Goal: Task Accomplishment & Management: Manage account settings

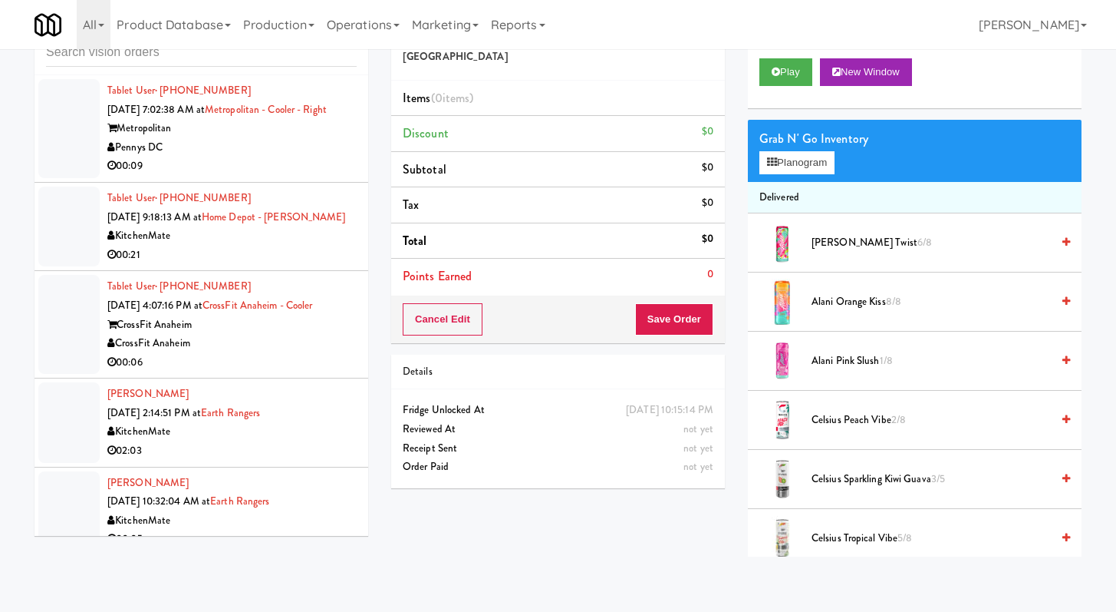
scroll to position [9068, 0]
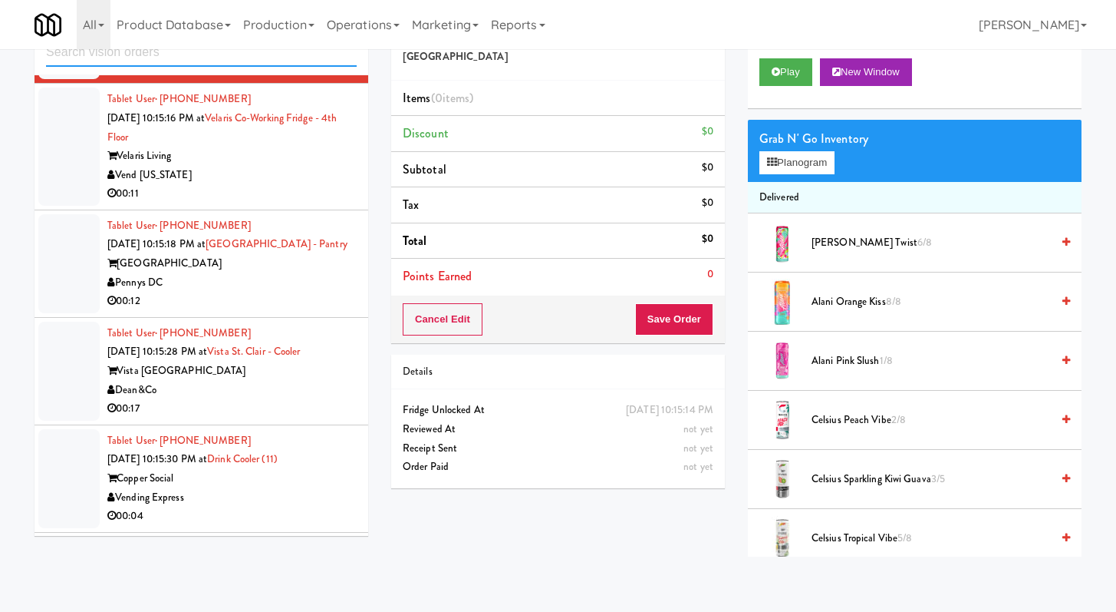
click at [324, 51] on input "text" at bounding box center [201, 52] width 311 height 28
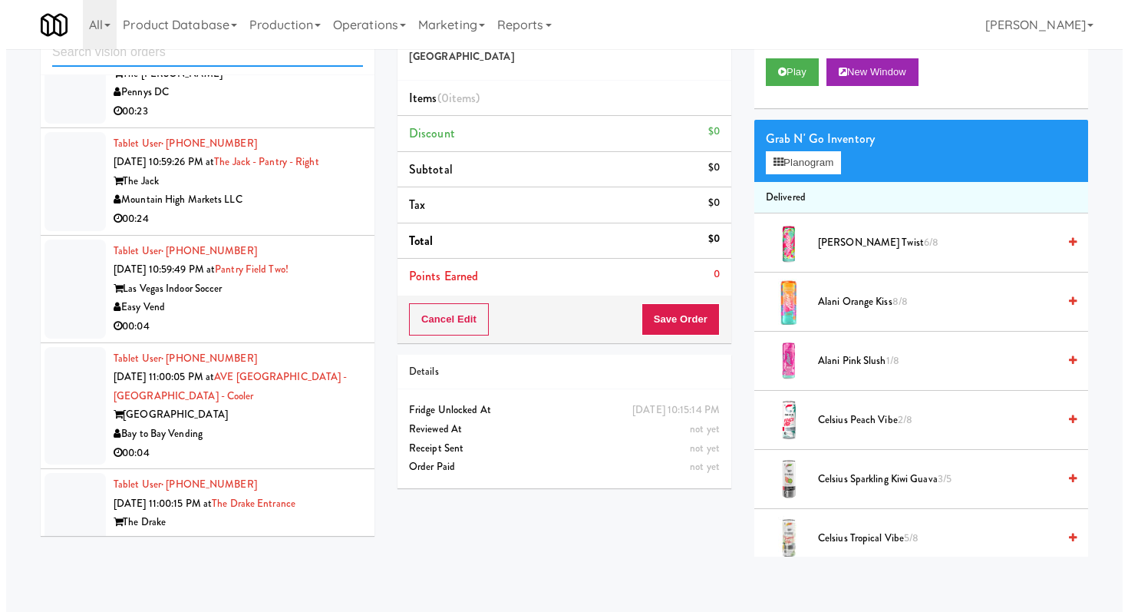
scroll to position [3820, 0]
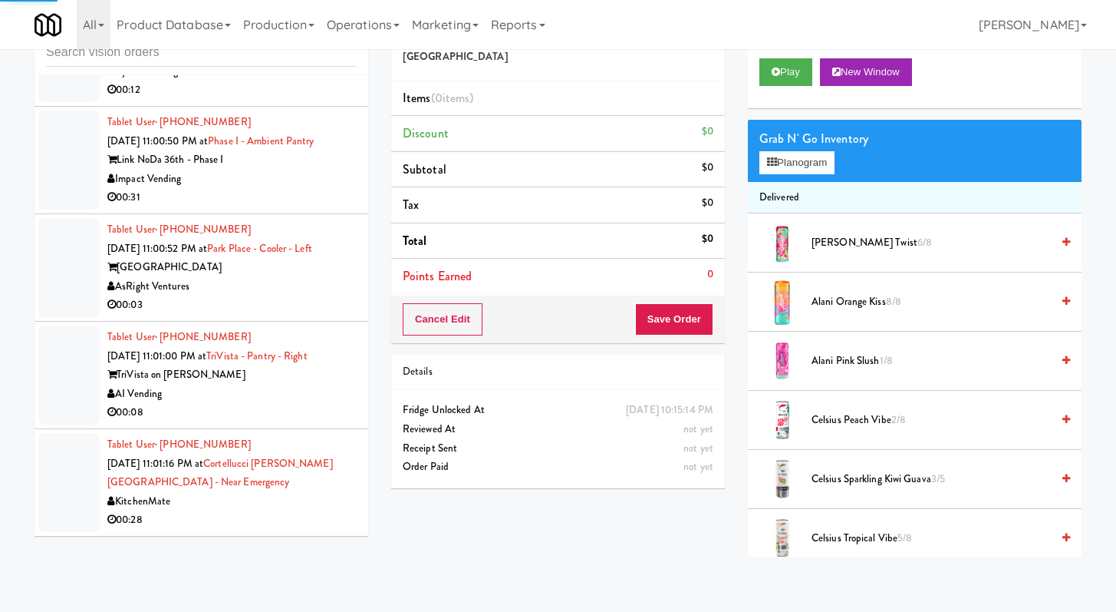
click at [269, 305] on div "00:03" at bounding box center [231, 304] width 249 height 19
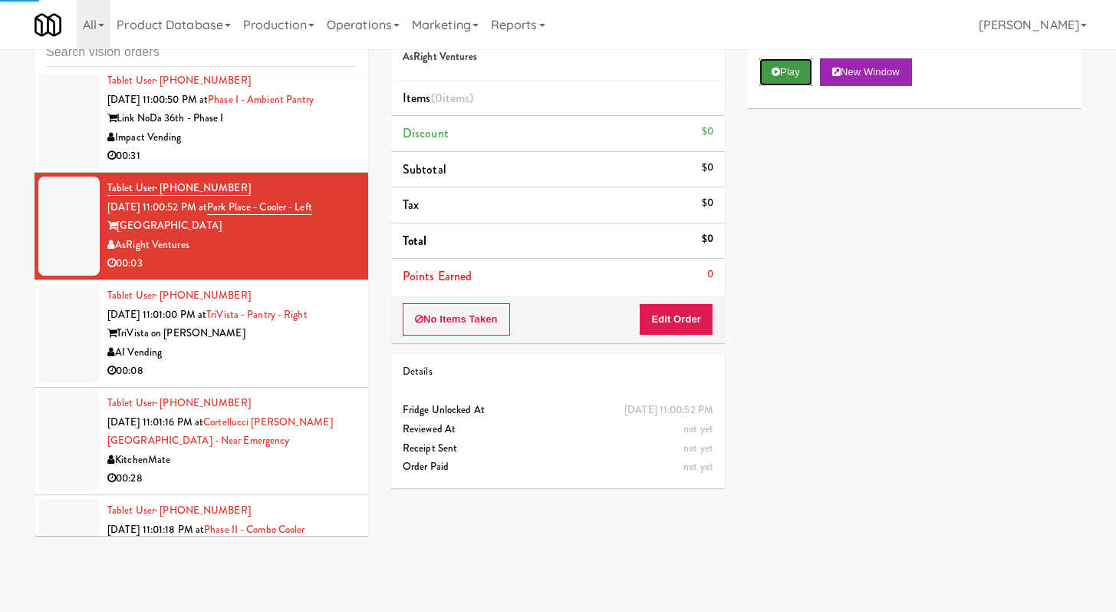
click at [792, 68] on button "Play" at bounding box center [786, 72] width 53 height 28
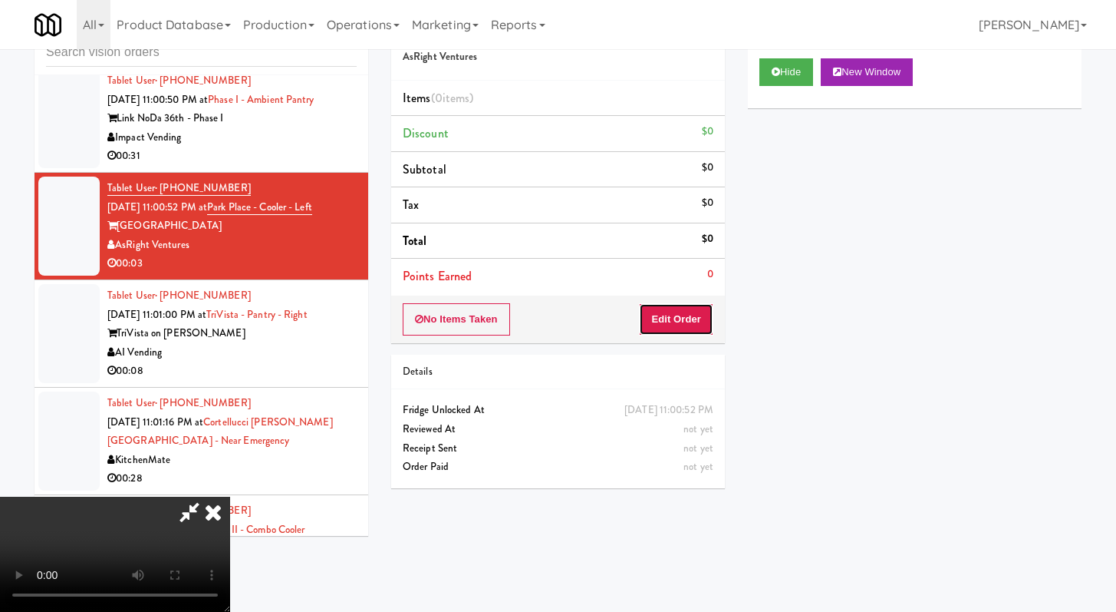
click at [682, 325] on button "Edit Order" at bounding box center [676, 319] width 74 height 32
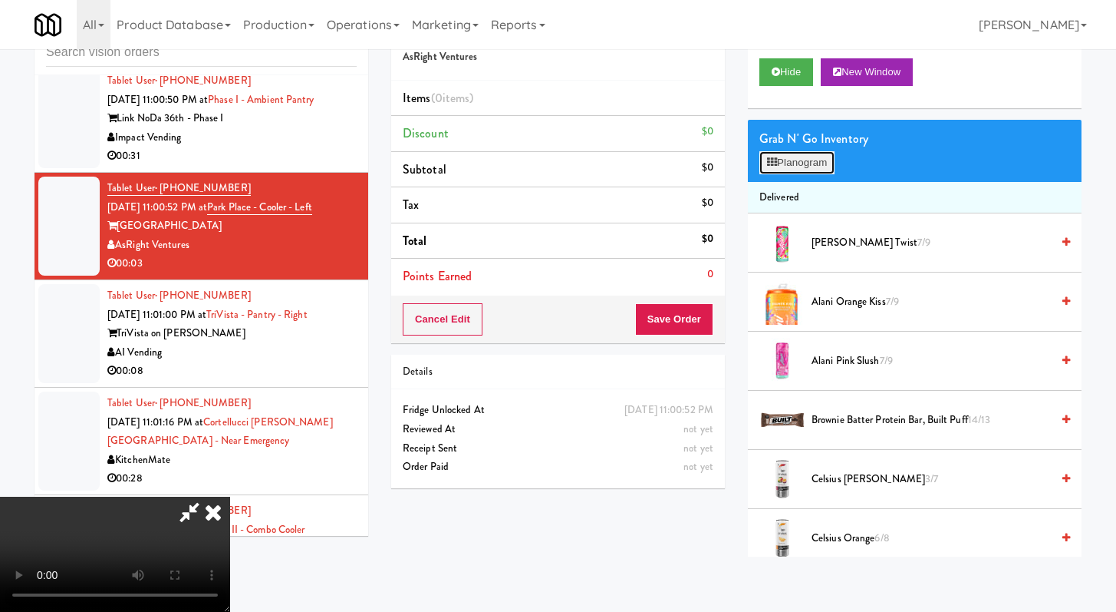
click at [773, 157] on icon at bounding box center [772, 162] width 10 height 10
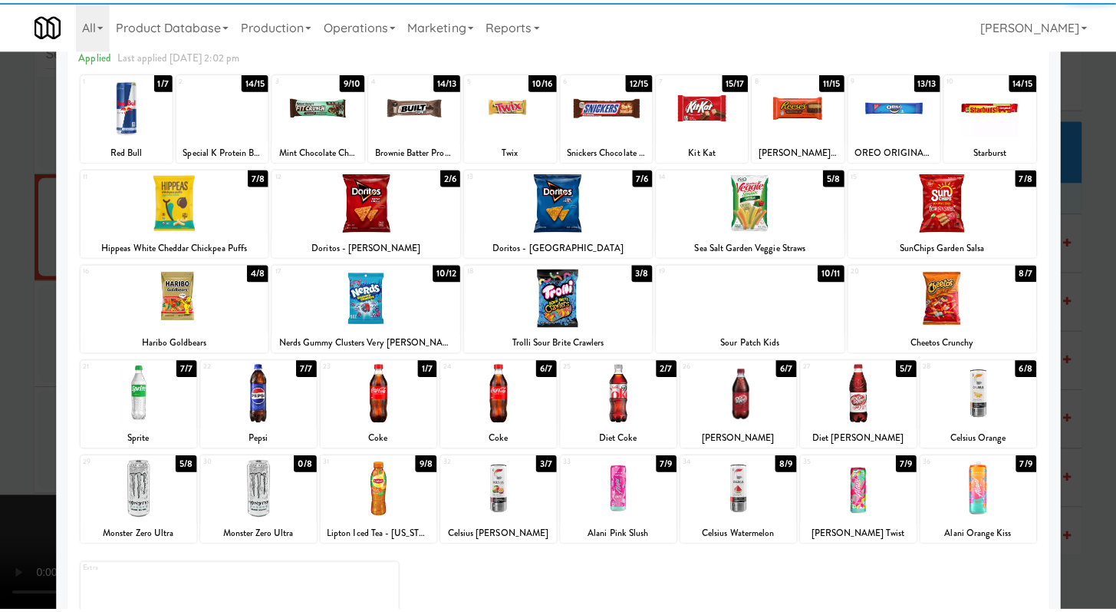
scroll to position [142, 0]
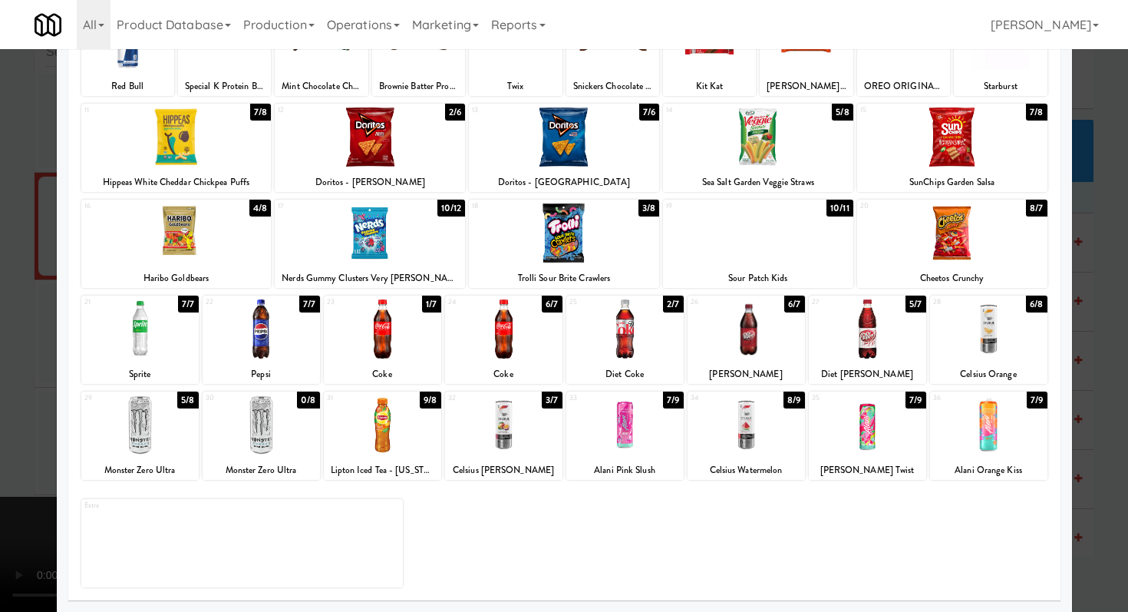
click at [457, 434] on div at bounding box center [503, 424] width 117 height 59
click at [0, 287] on div at bounding box center [564, 306] width 1128 height 612
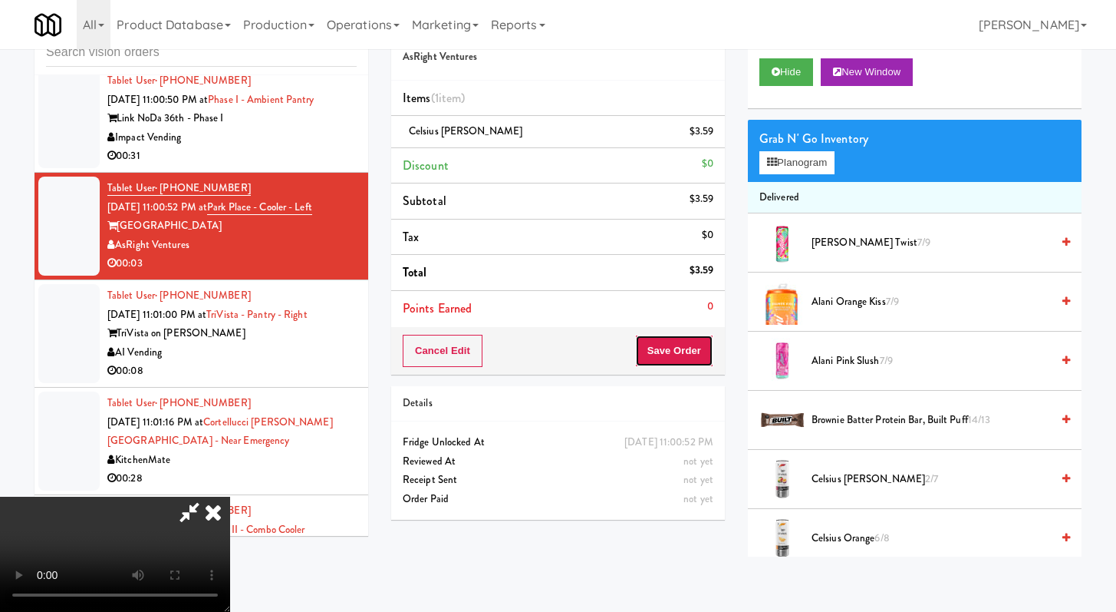
click at [701, 355] on button "Save Order" at bounding box center [674, 351] width 78 height 32
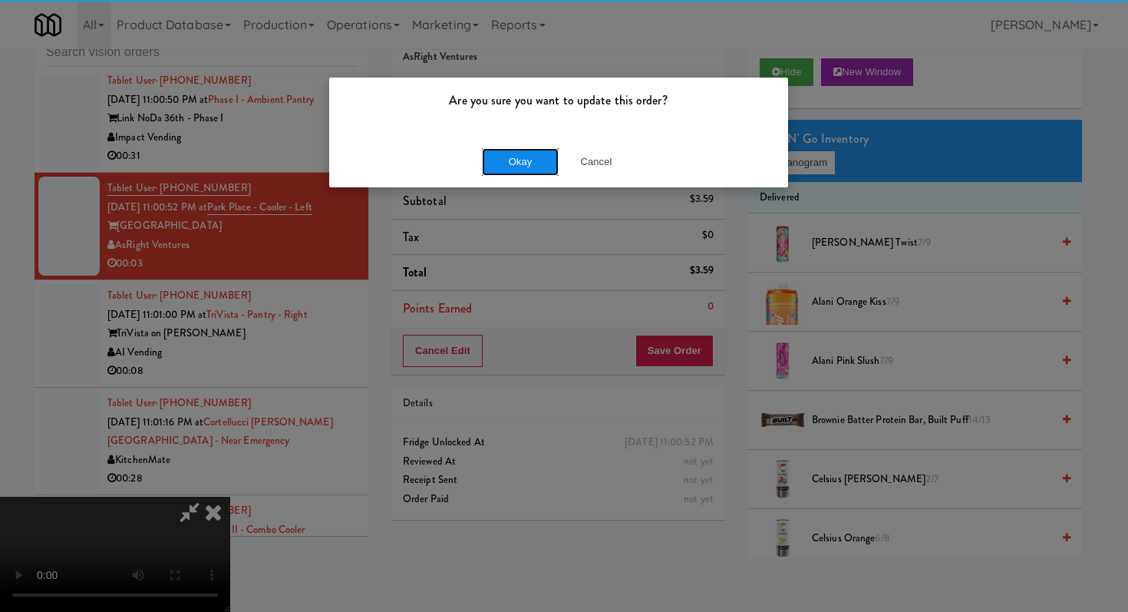
click at [515, 169] on button "Okay" at bounding box center [520, 162] width 77 height 28
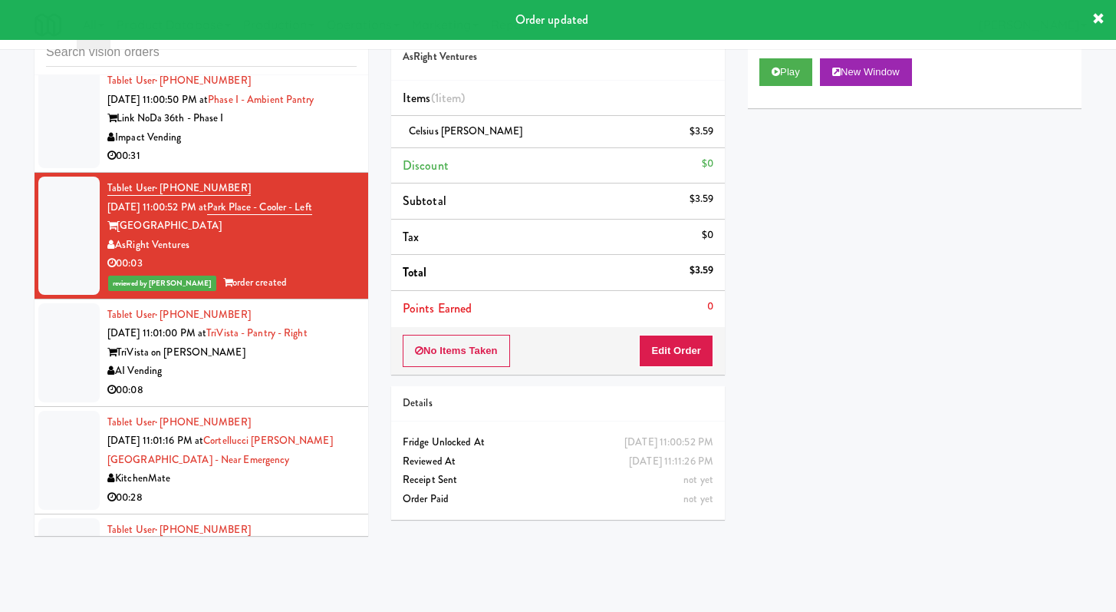
click at [230, 381] on div "AI Vending" at bounding box center [231, 370] width 249 height 19
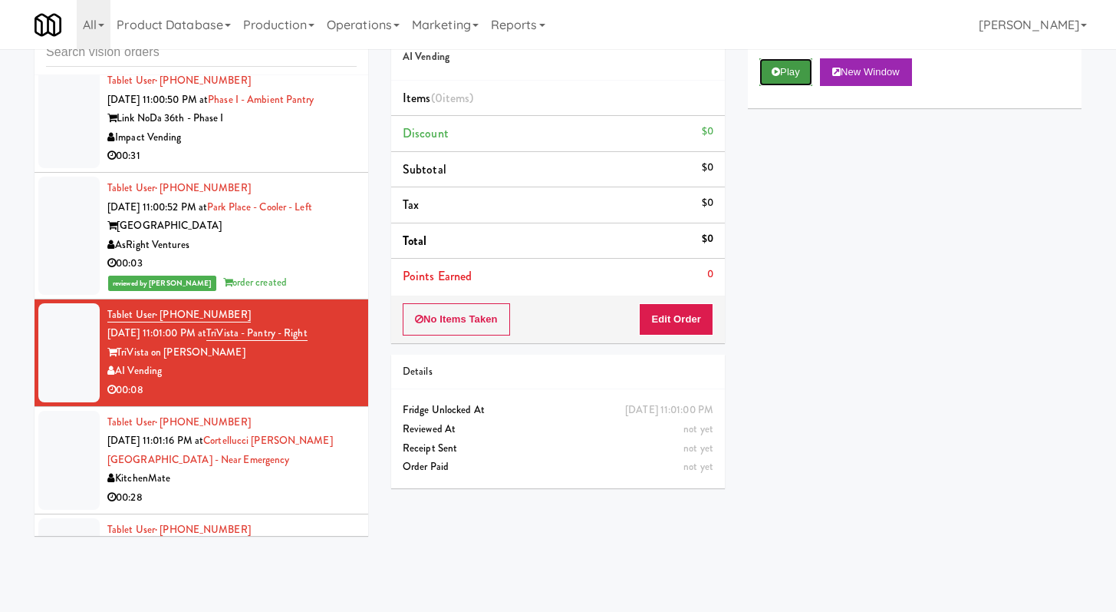
click at [780, 64] on button "Play" at bounding box center [786, 72] width 53 height 28
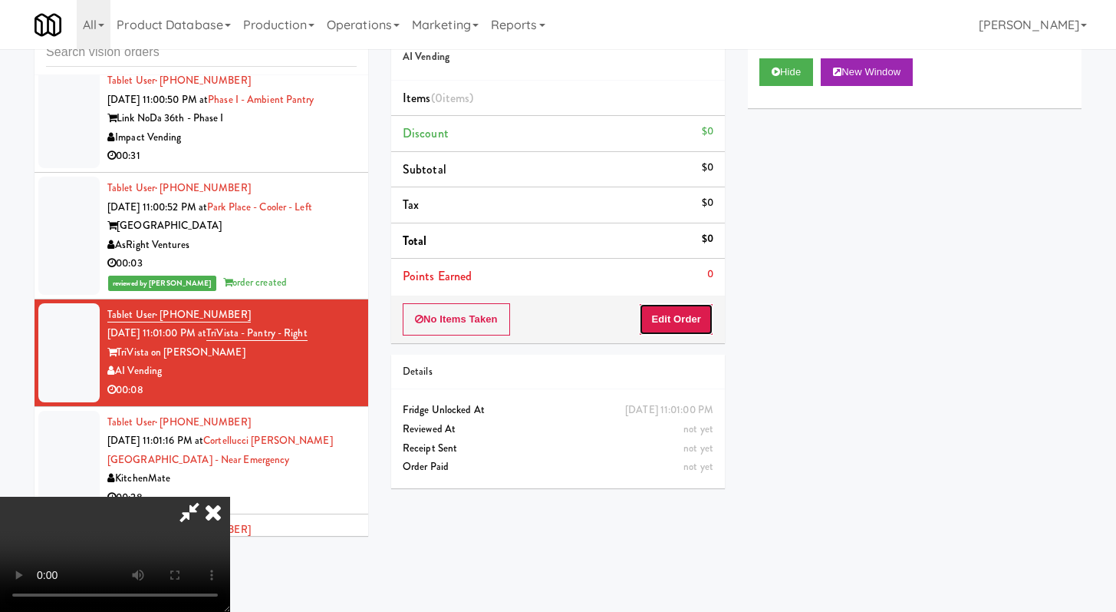
click at [685, 325] on button "Edit Order" at bounding box center [676, 319] width 74 height 32
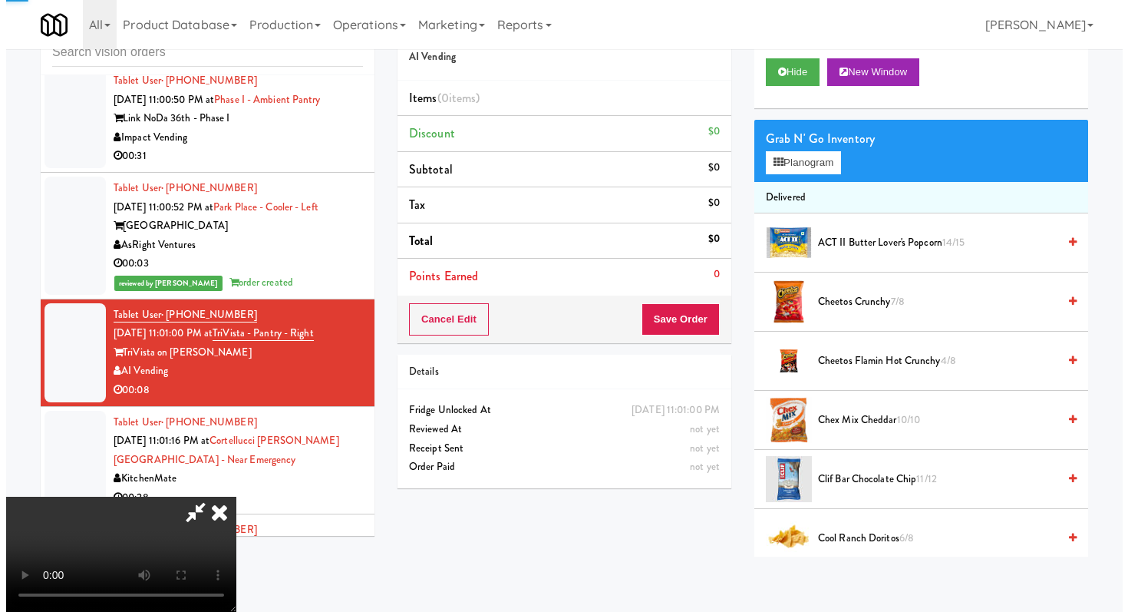
scroll to position [132, 0]
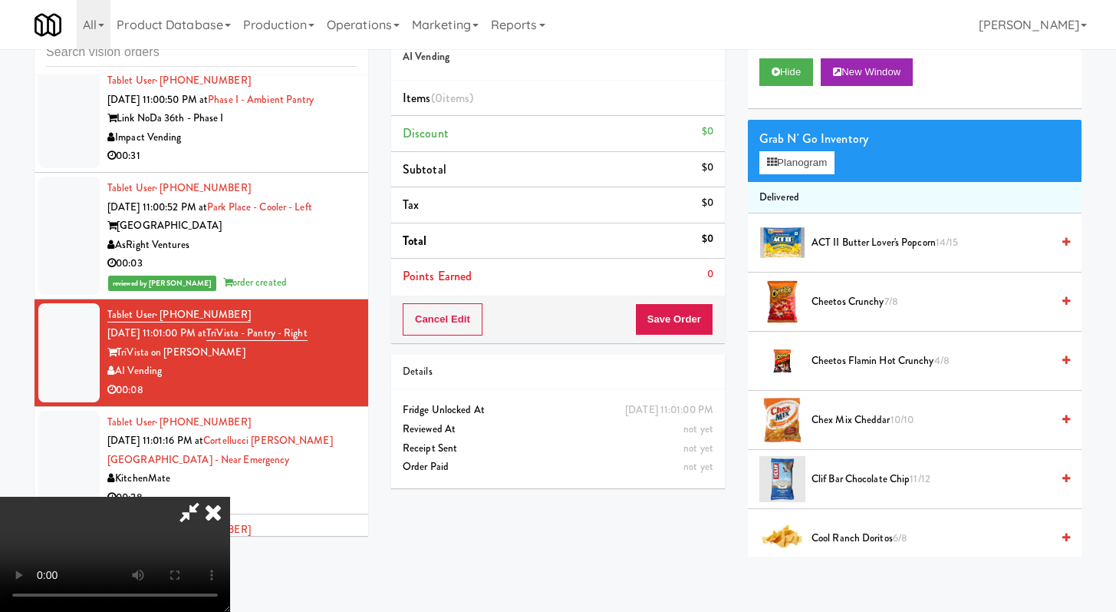
click at [230, 496] on video at bounding box center [115, 553] width 230 height 115
click at [147, 496] on video at bounding box center [115, 553] width 230 height 115
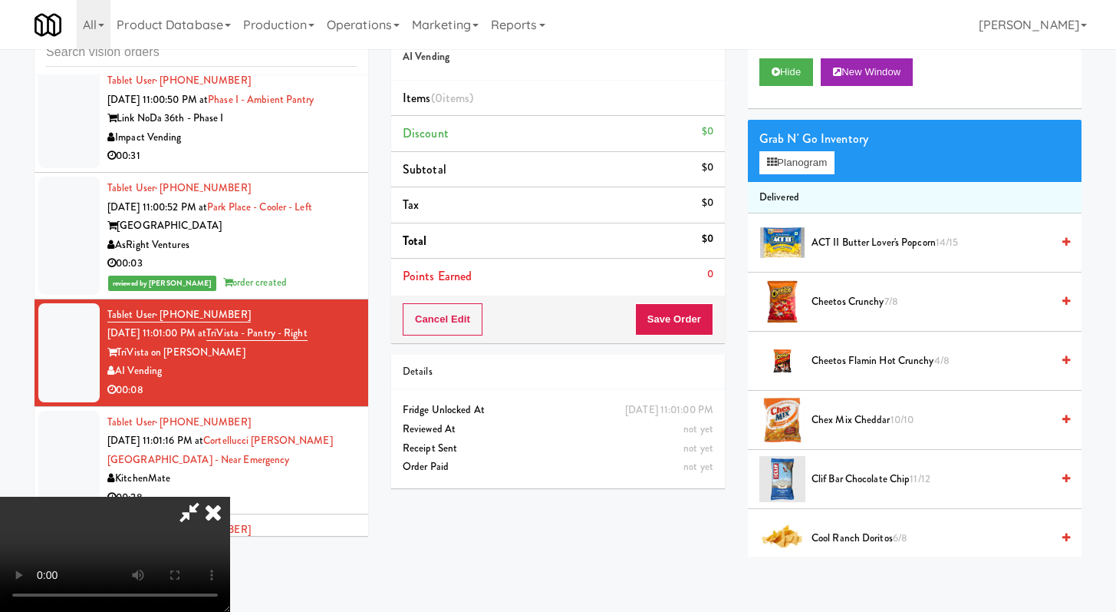
click at [147, 496] on video at bounding box center [115, 553] width 230 height 115
click at [170, 496] on video at bounding box center [115, 553] width 230 height 115
click at [190, 496] on video at bounding box center [115, 553] width 230 height 115
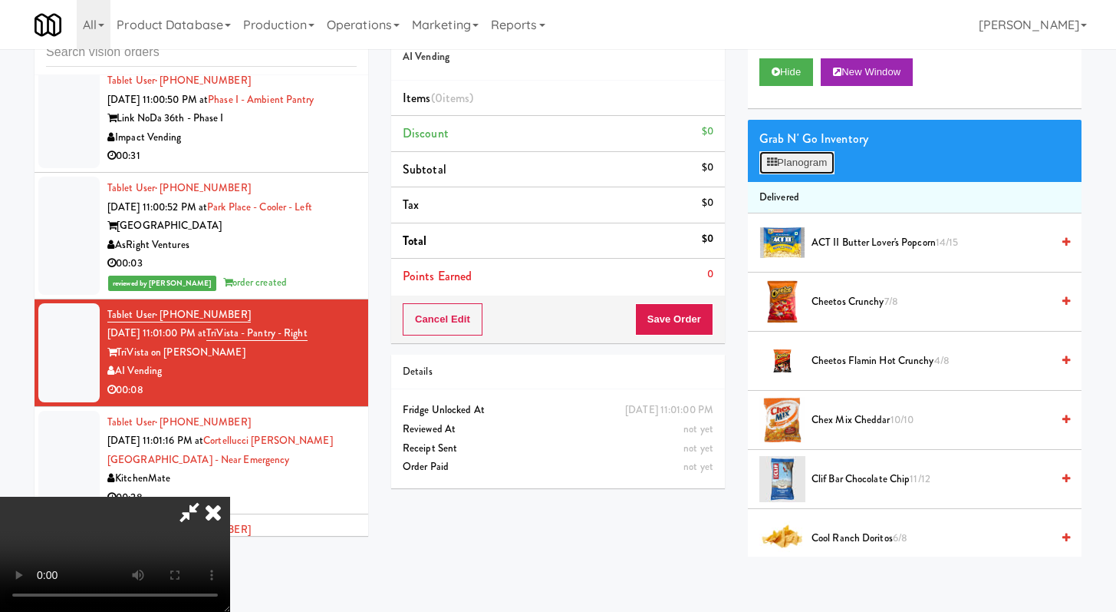
click at [791, 163] on button "Planogram" at bounding box center [797, 162] width 75 height 23
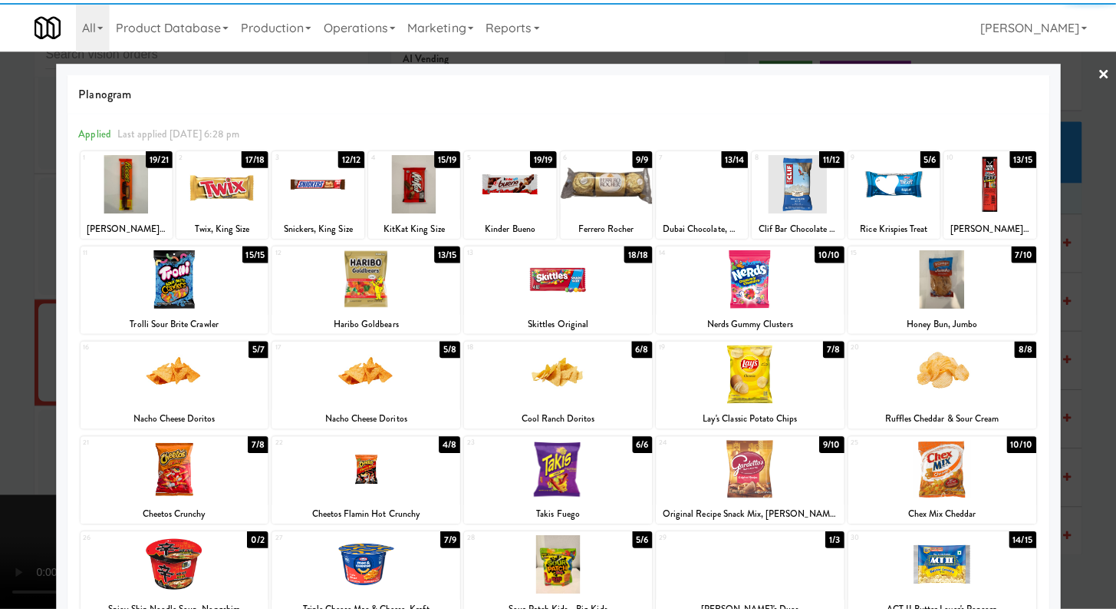
scroll to position [41, 0]
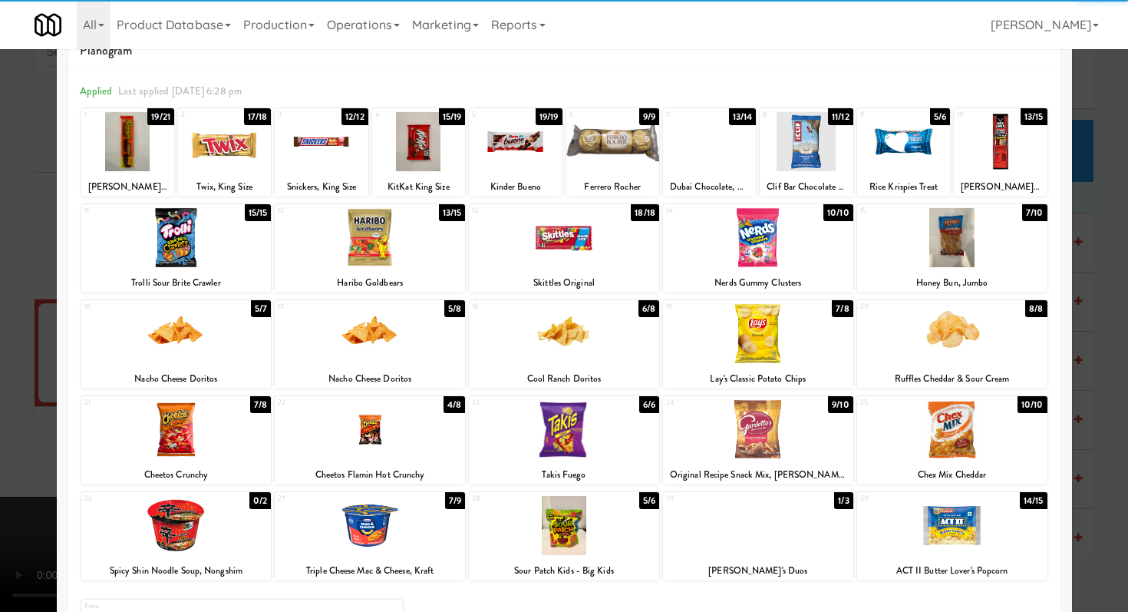
click at [562, 526] on div at bounding box center [564, 525] width 190 height 59
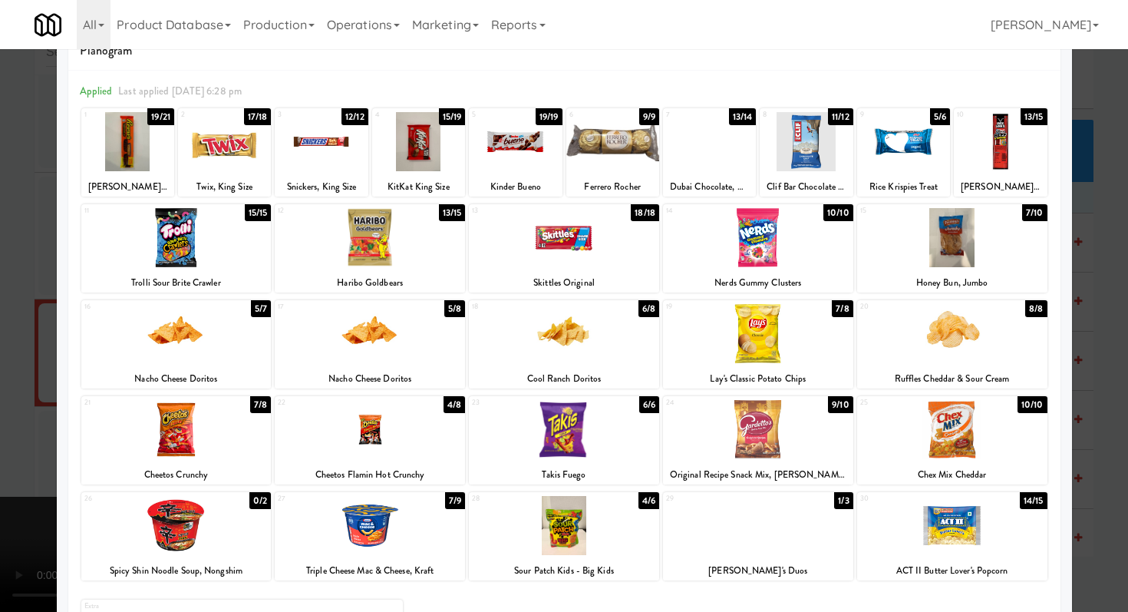
click at [391, 420] on div at bounding box center [370, 429] width 190 height 59
click at [0, 416] on div at bounding box center [564, 306] width 1128 height 612
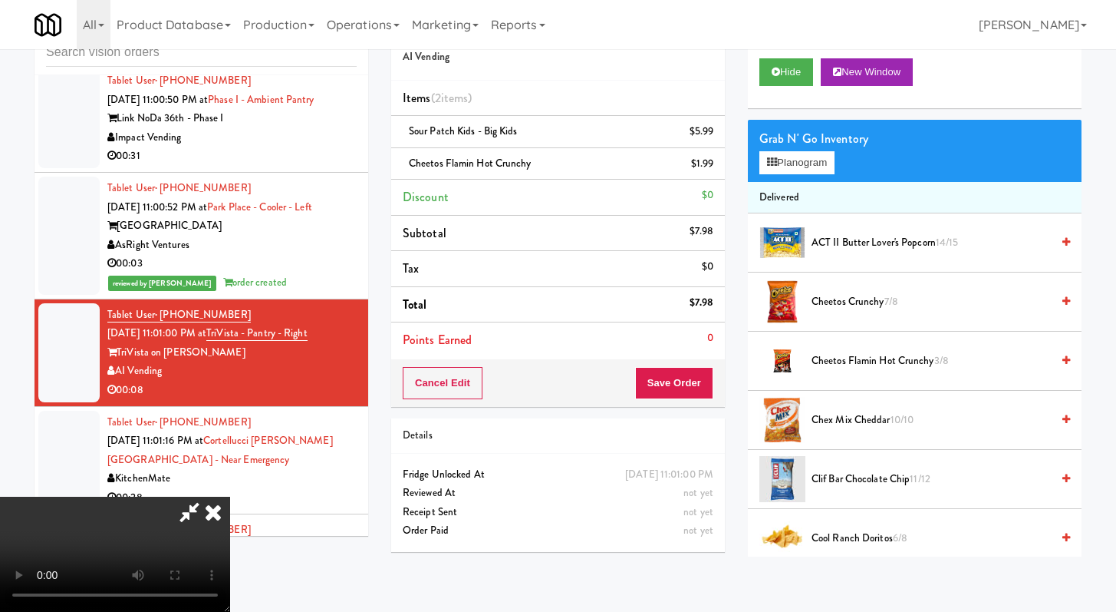
click at [230, 496] on video at bounding box center [115, 553] width 230 height 115
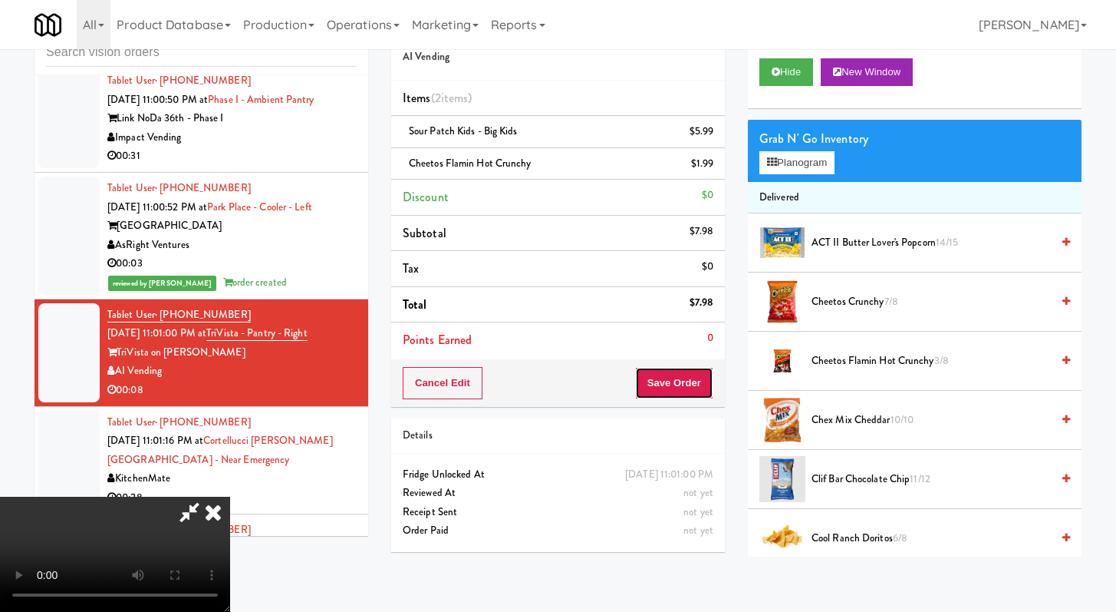
click at [687, 389] on button "Save Order" at bounding box center [674, 383] width 78 height 32
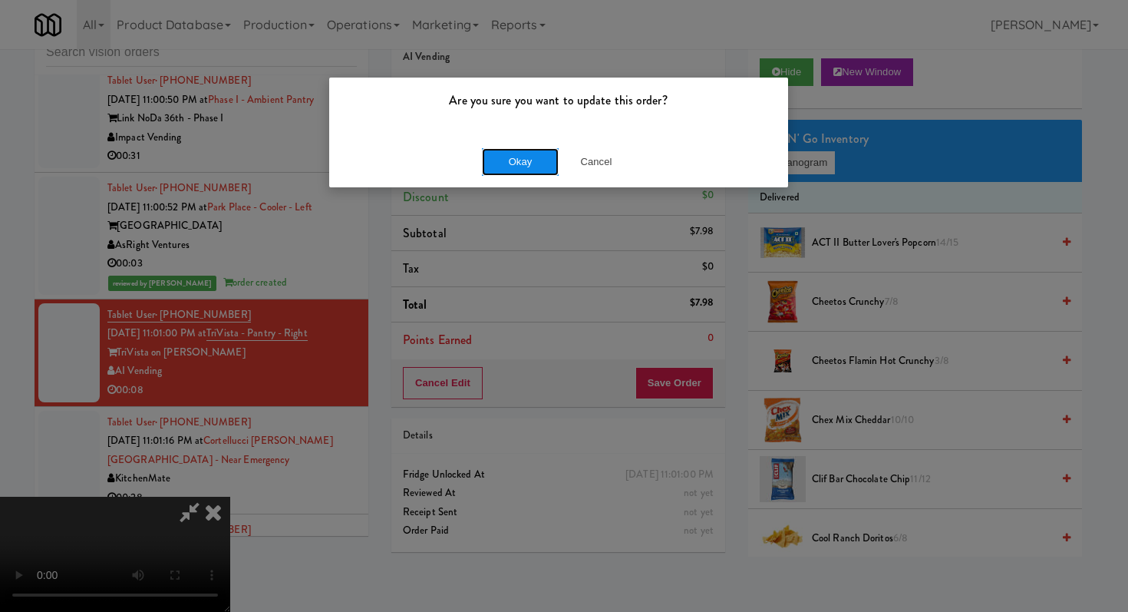
click at [487, 157] on button "Okay" at bounding box center [520, 162] width 77 height 28
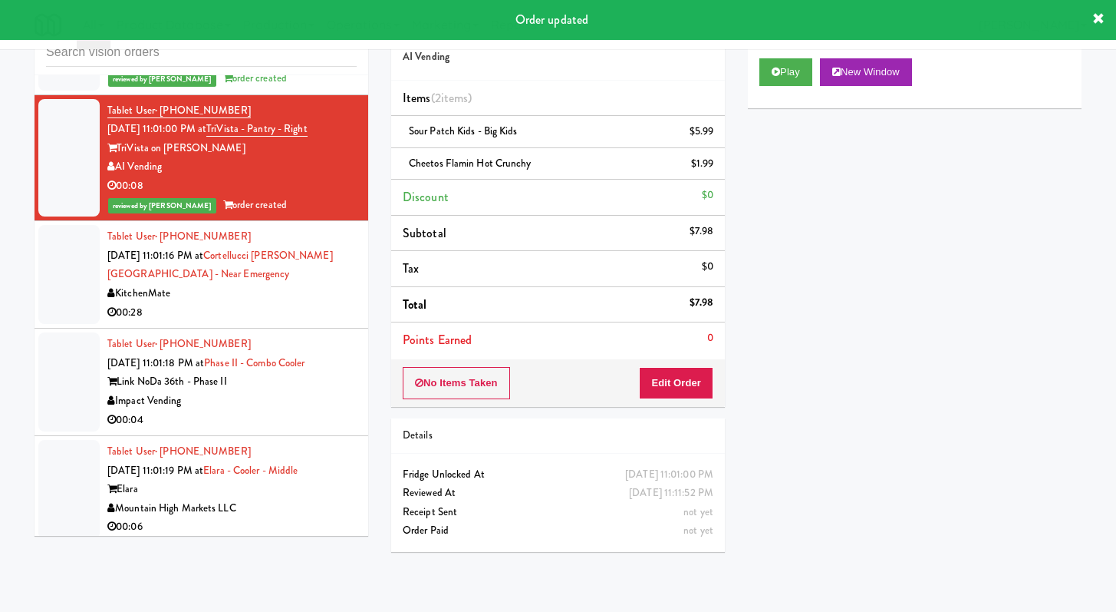
scroll to position [4066, 0]
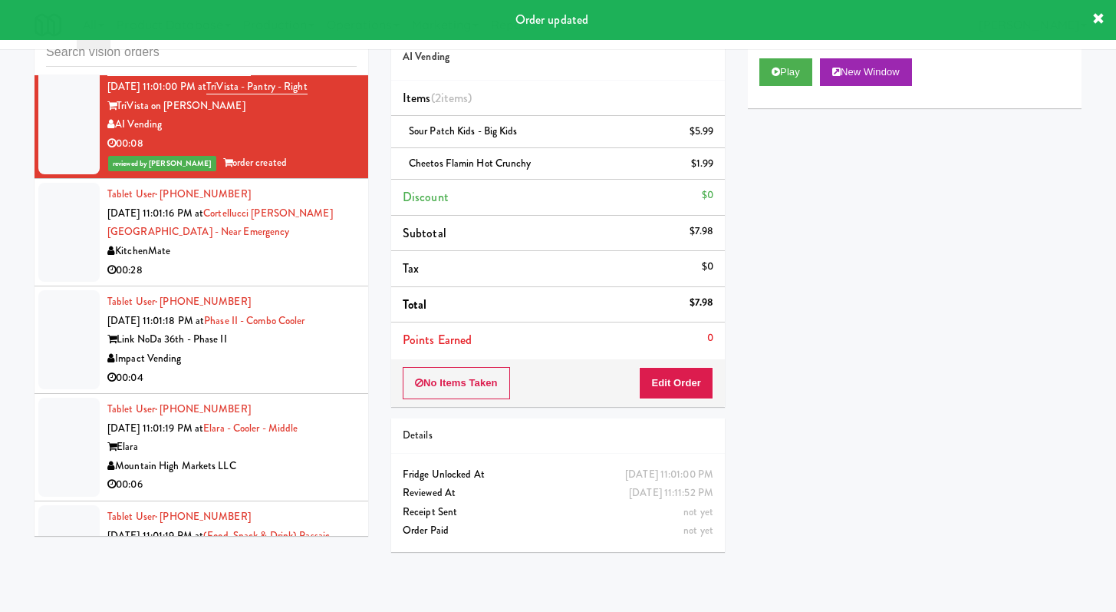
click at [289, 368] on div "Impact Vending" at bounding box center [231, 358] width 249 height 19
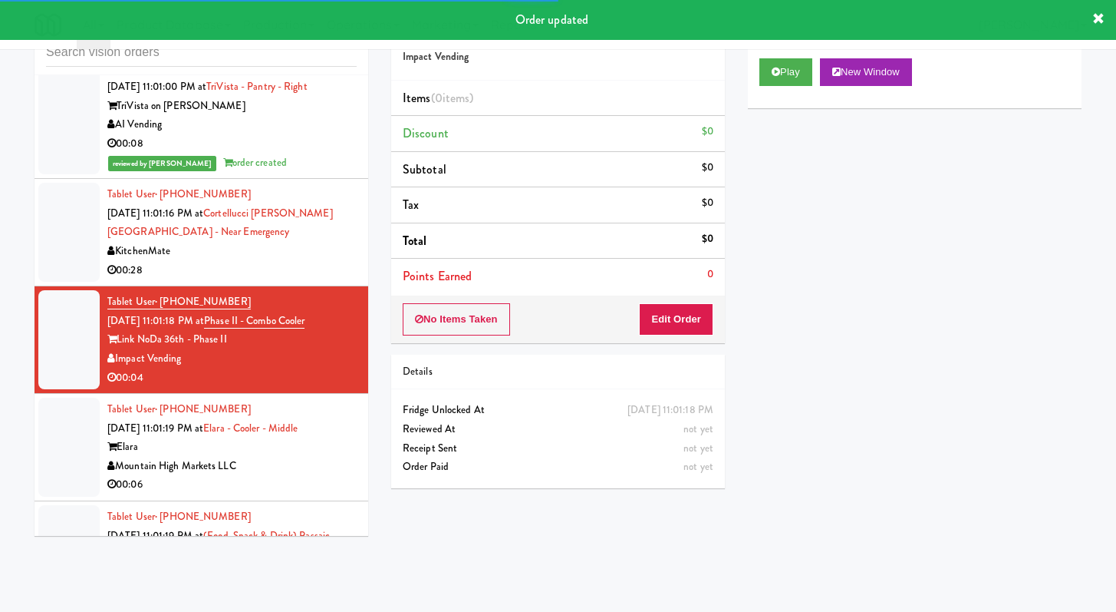
click at [758, 70] on div "Play New Window" at bounding box center [915, 77] width 334 height 61
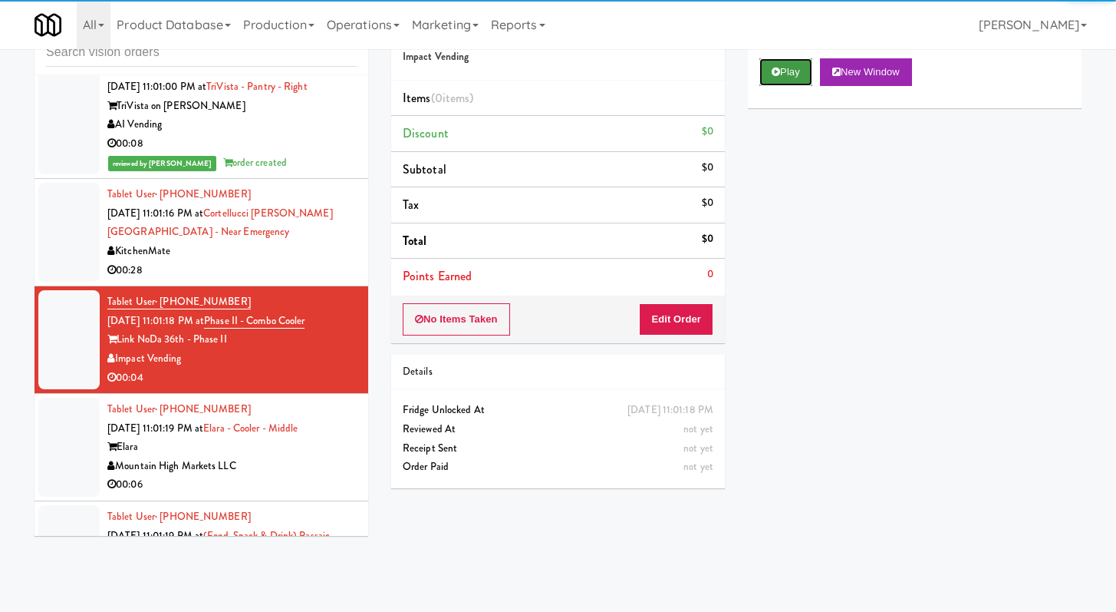
click at [781, 71] on button "Play" at bounding box center [786, 72] width 53 height 28
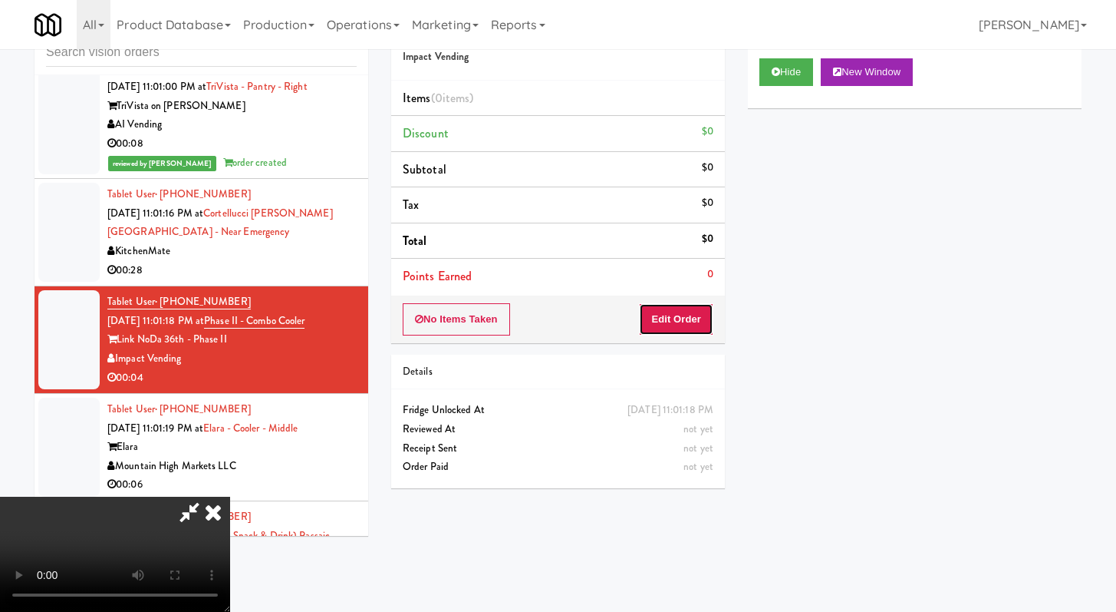
drag, startPoint x: 676, startPoint y: 304, endPoint x: 674, endPoint y: 315, distance: 10.9
click at [674, 315] on button "Edit Order" at bounding box center [676, 319] width 74 height 32
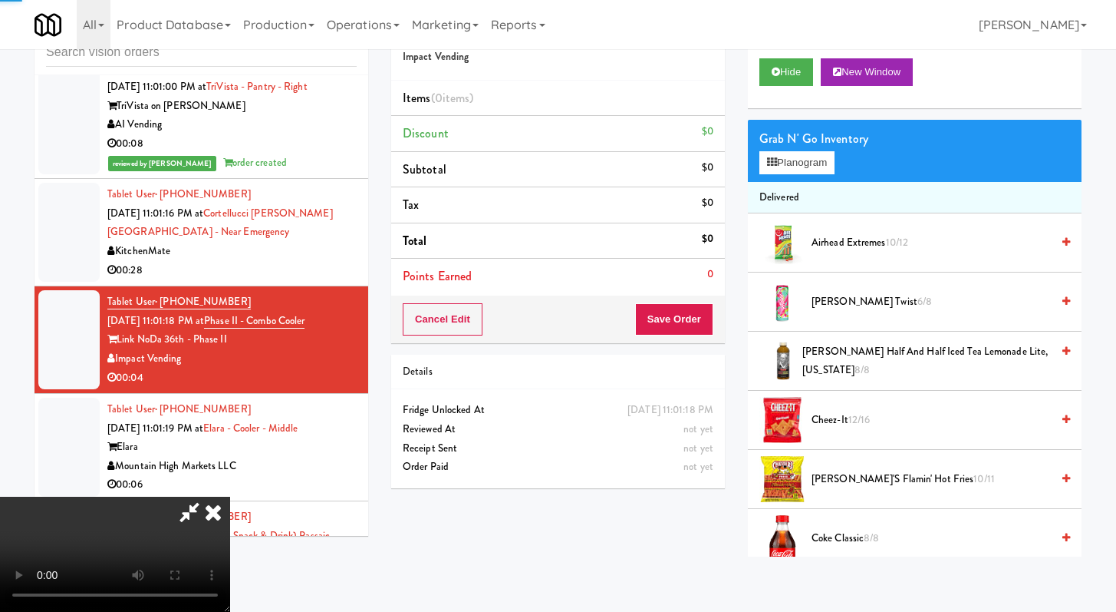
click at [670, 322] on button "Save Order" at bounding box center [674, 319] width 78 height 32
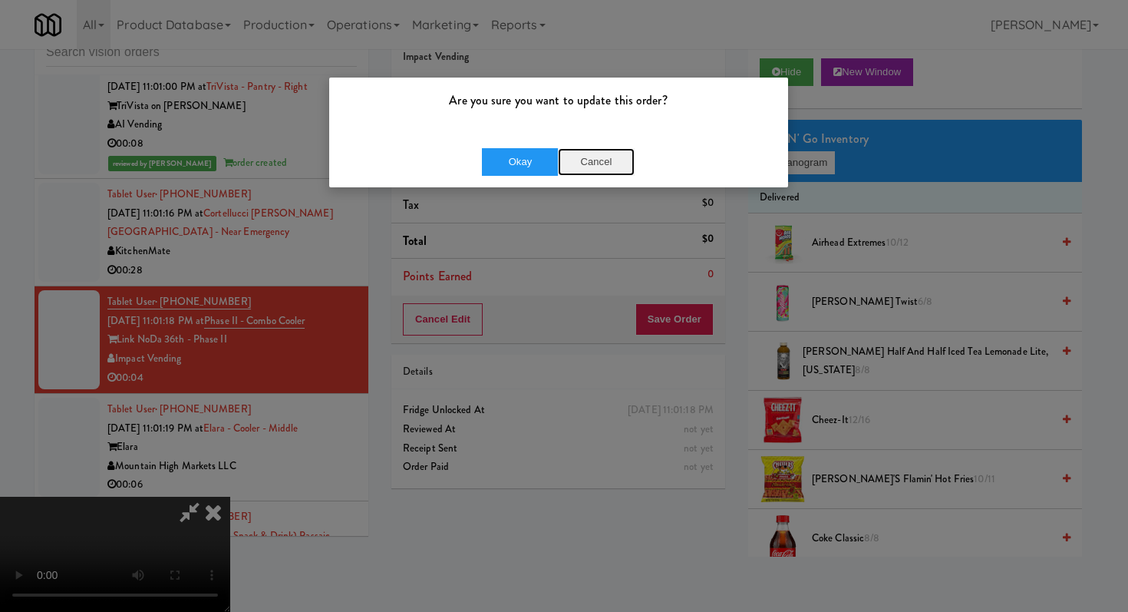
click at [583, 173] on button "Cancel" at bounding box center [596, 162] width 77 height 28
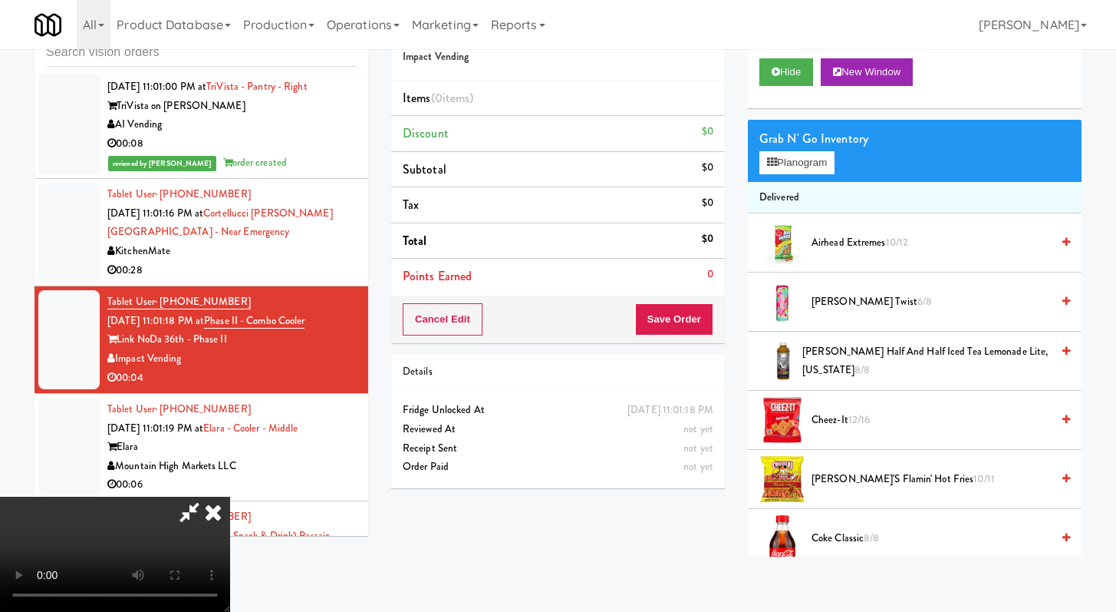
scroll to position [132, 0]
click at [230, 496] on video at bounding box center [115, 553] width 230 height 115
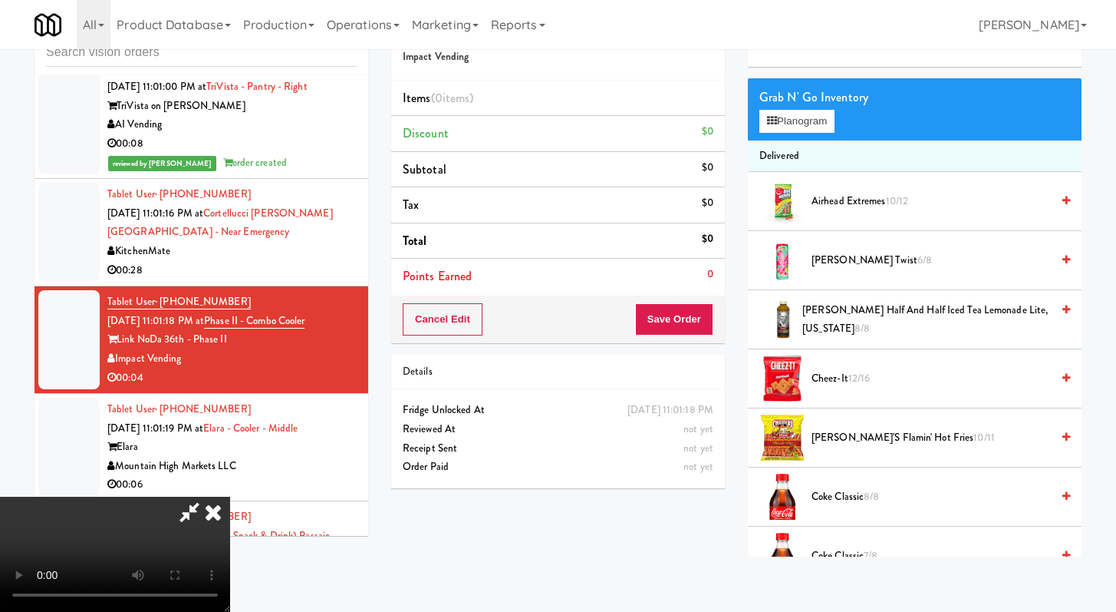
scroll to position [0, 0]
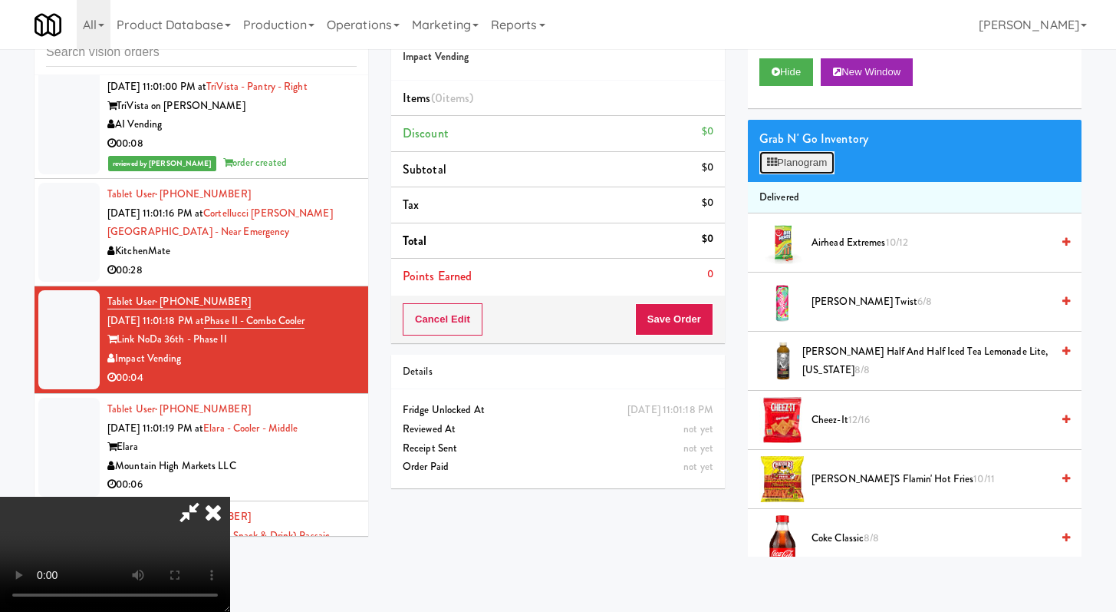
click at [783, 154] on button "Planogram" at bounding box center [797, 162] width 75 height 23
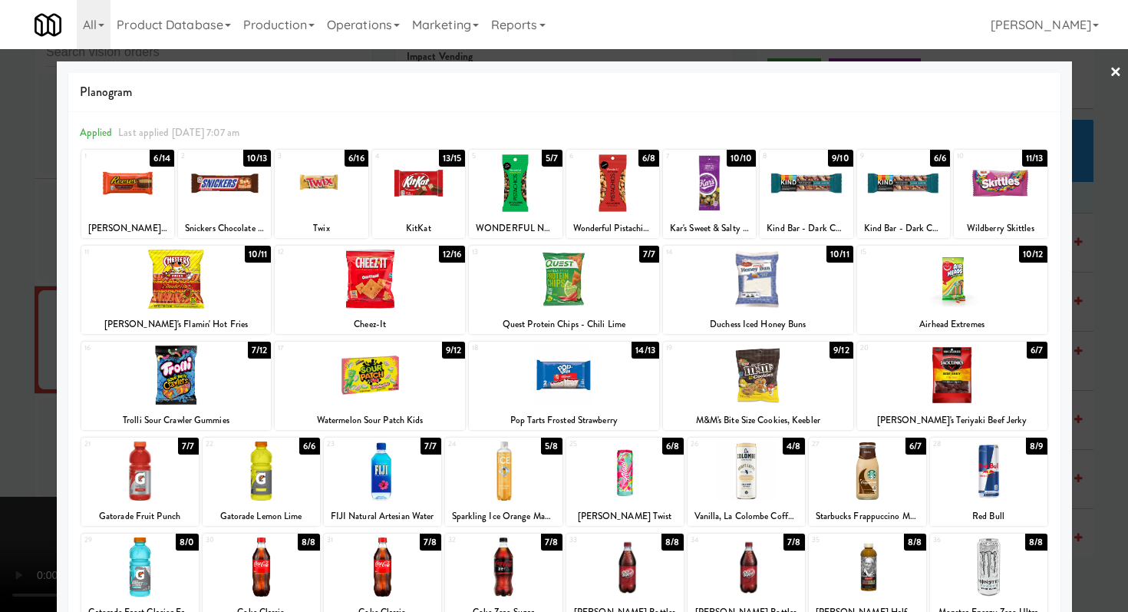
click at [747, 370] on div at bounding box center [758, 374] width 190 height 59
click at [0, 360] on div at bounding box center [564, 306] width 1128 height 612
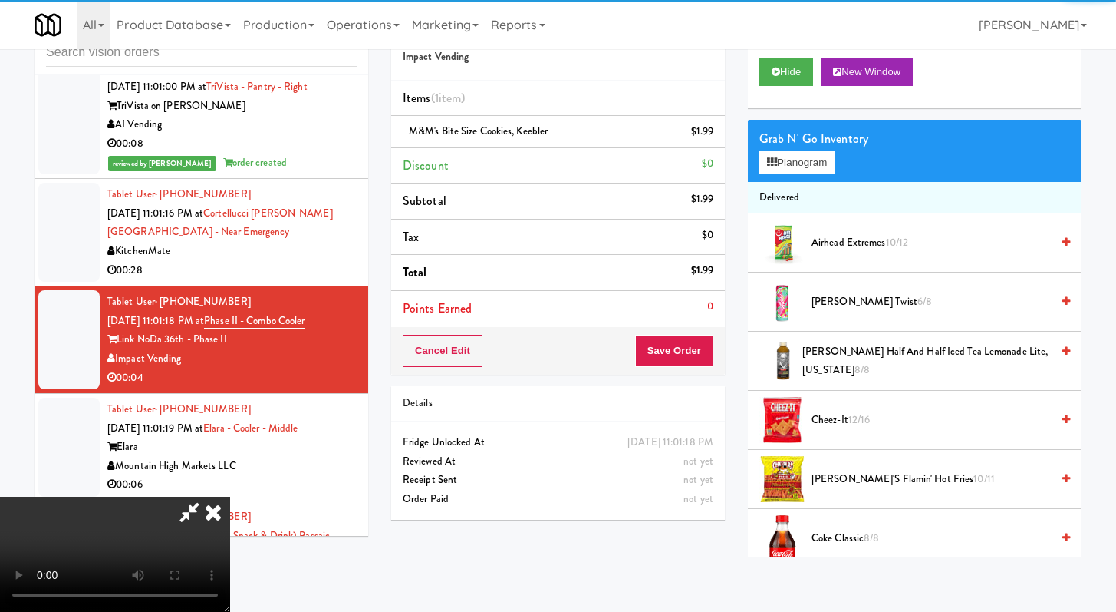
click at [230, 496] on video at bounding box center [115, 553] width 230 height 115
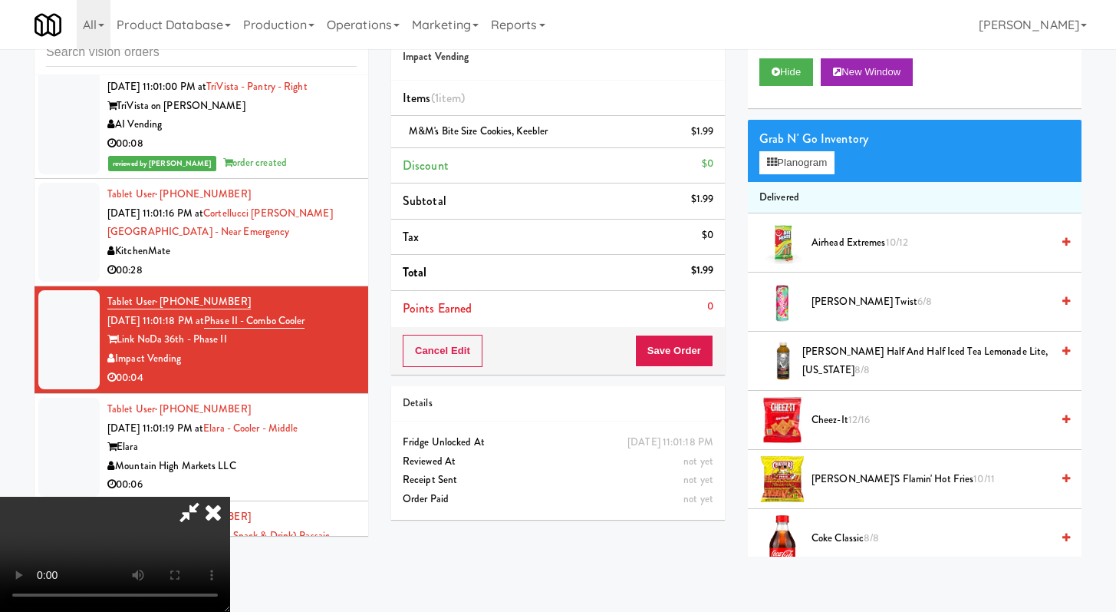
click at [230, 496] on video at bounding box center [115, 553] width 230 height 115
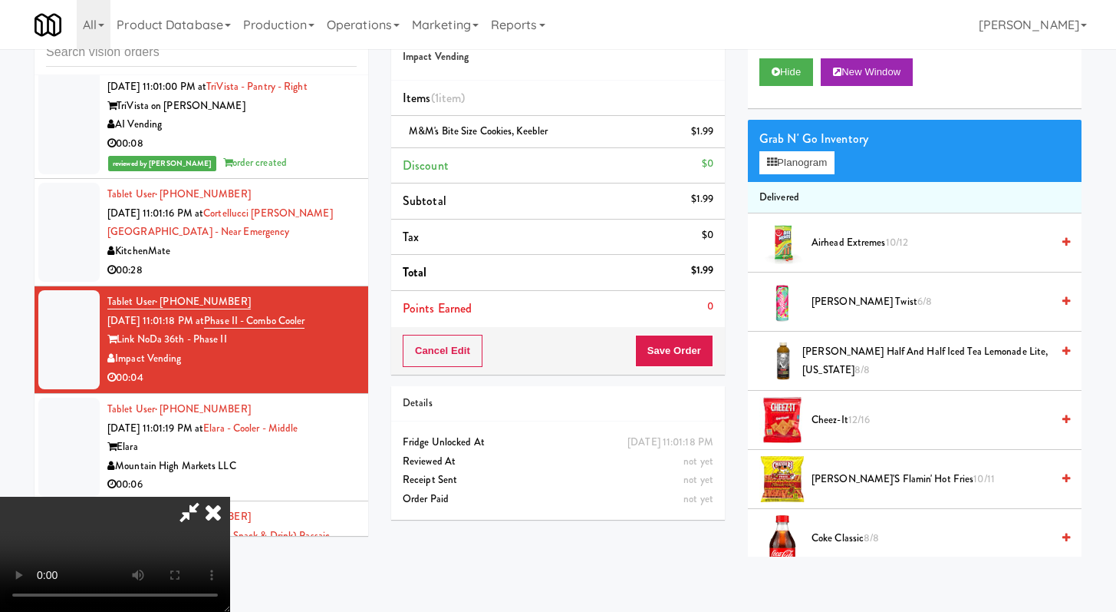
click at [230, 496] on video at bounding box center [115, 553] width 230 height 115
click at [694, 344] on button "Save Order" at bounding box center [674, 351] width 78 height 32
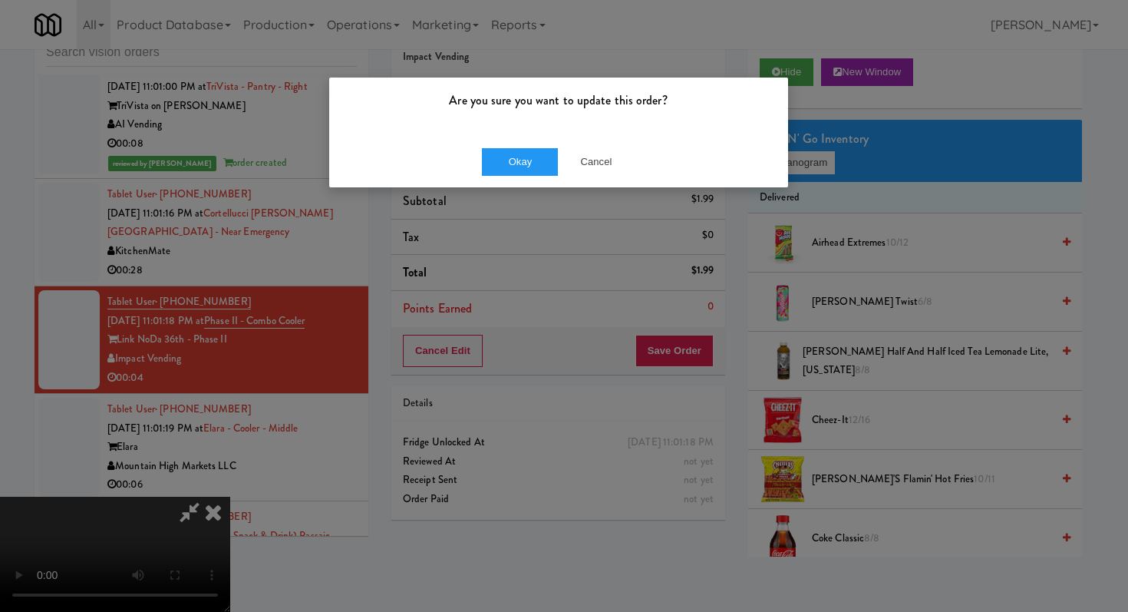
click at [508, 143] on div "Okay Cancel" at bounding box center [558, 161] width 459 height 51
click at [508, 150] on button "Okay" at bounding box center [520, 162] width 77 height 28
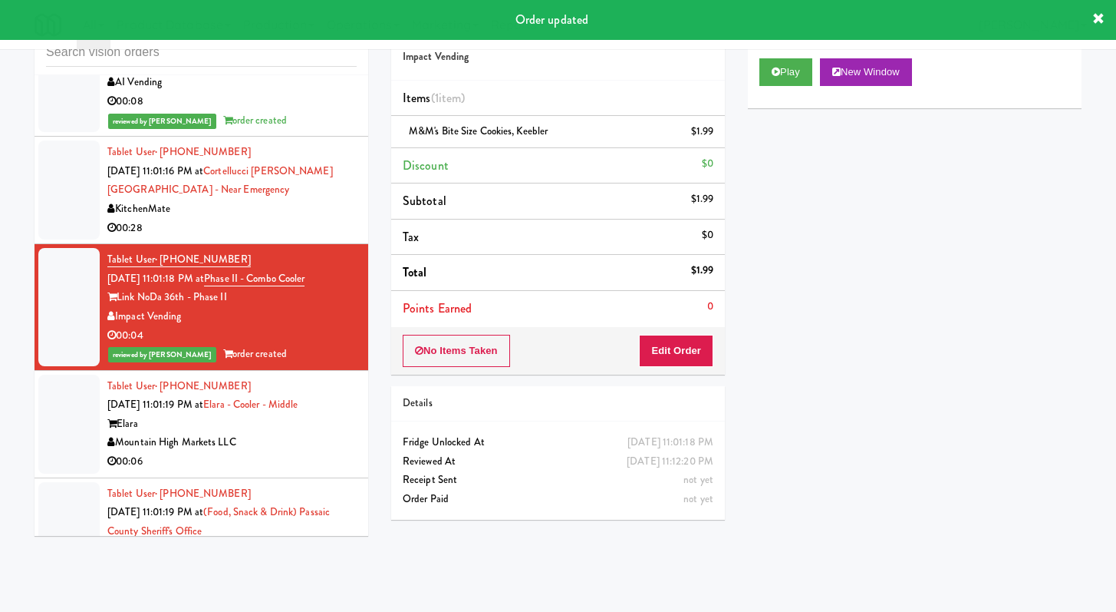
scroll to position [4162, 0]
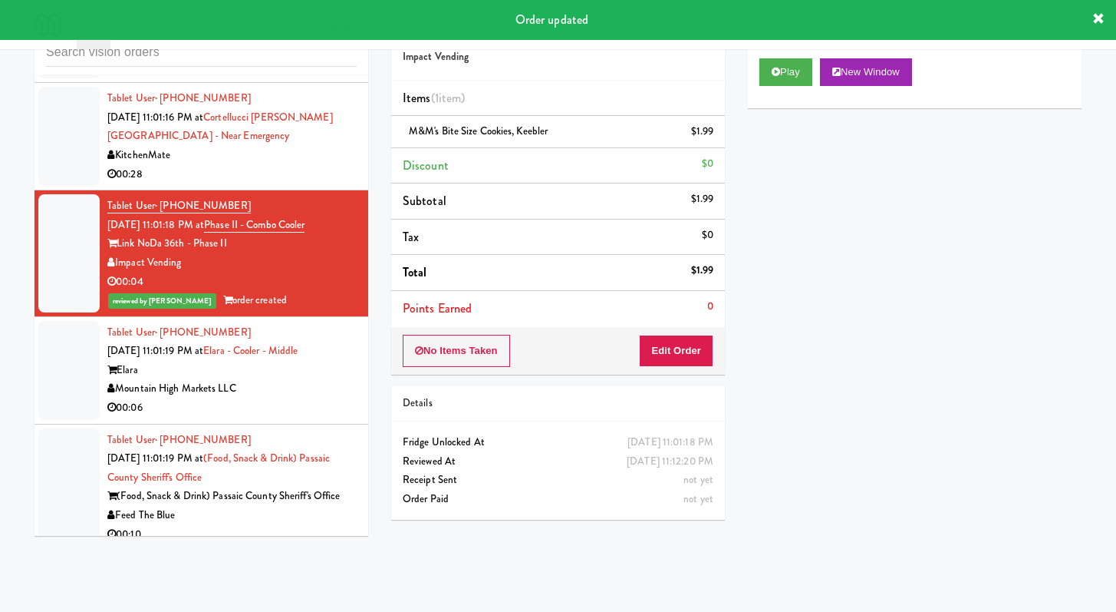
click at [284, 417] on div "00:06" at bounding box center [231, 407] width 249 height 19
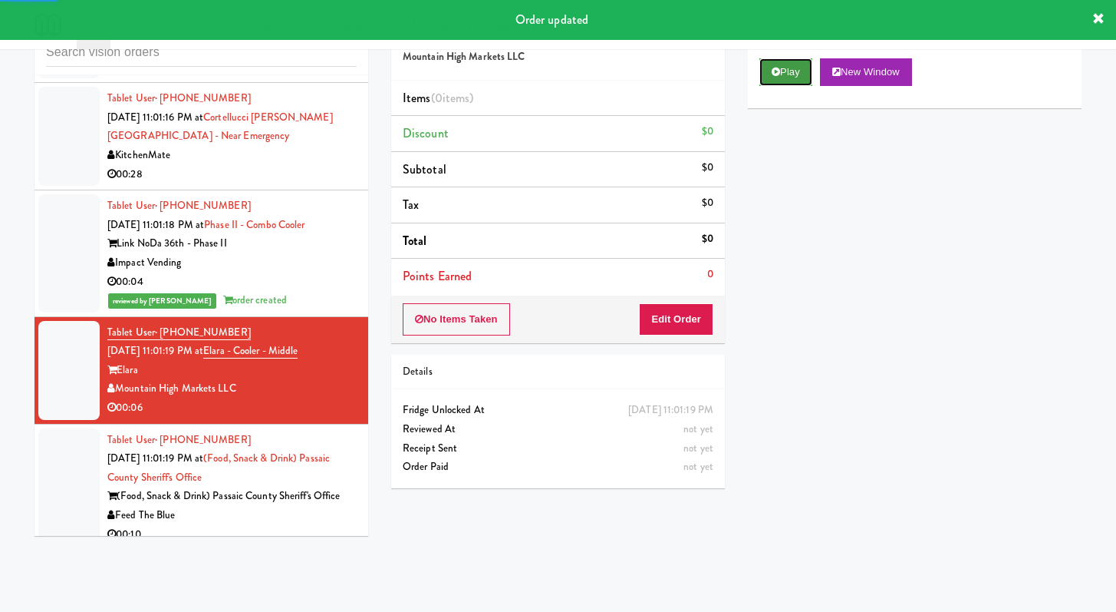
click at [770, 64] on button "Play" at bounding box center [786, 72] width 53 height 28
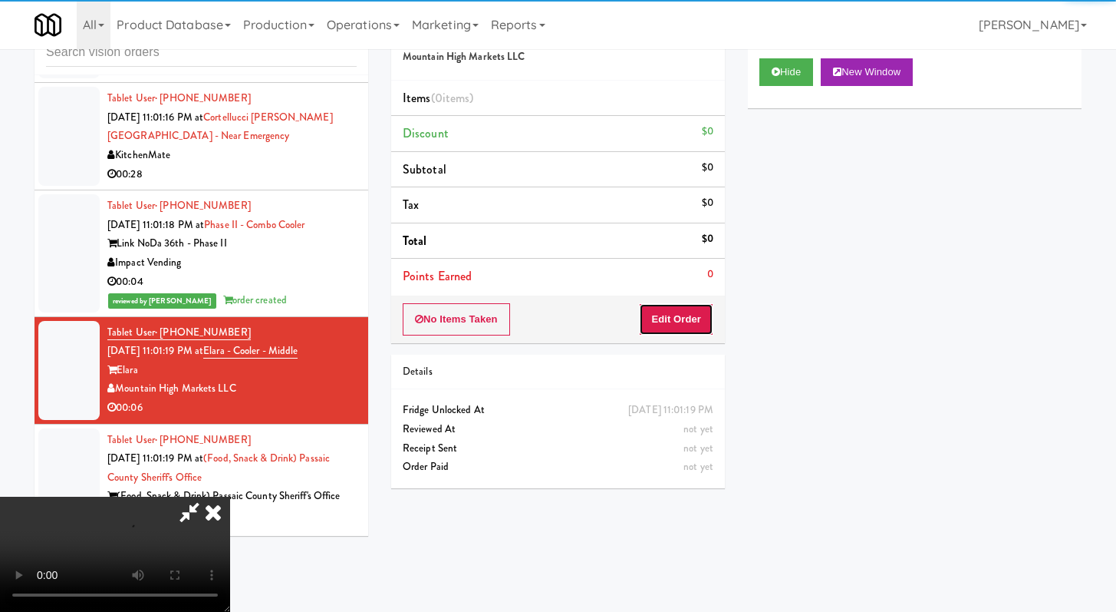
click at [675, 303] on button "Edit Order" at bounding box center [676, 319] width 74 height 32
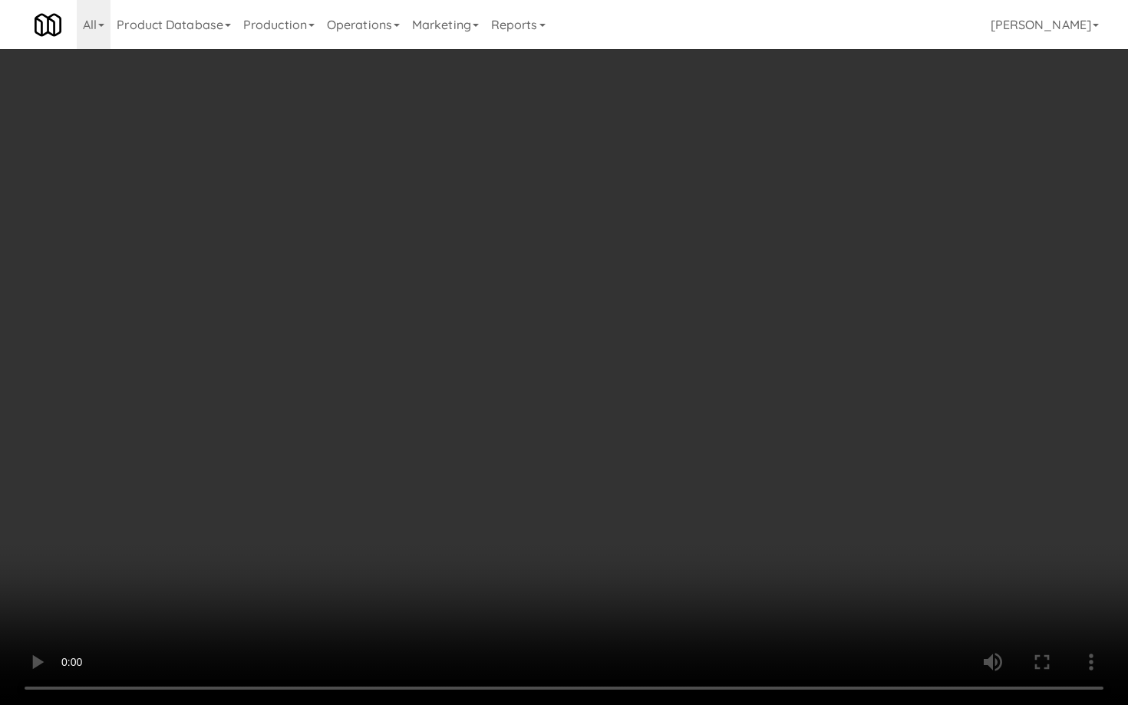
click at [652, 500] on video at bounding box center [564, 352] width 1128 height 705
click at [651, 500] on video at bounding box center [564, 352] width 1128 height 705
click at [650, 489] on video at bounding box center [564, 352] width 1128 height 705
click at [650, 490] on video at bounding box center [564, 352] width 1128 height 705
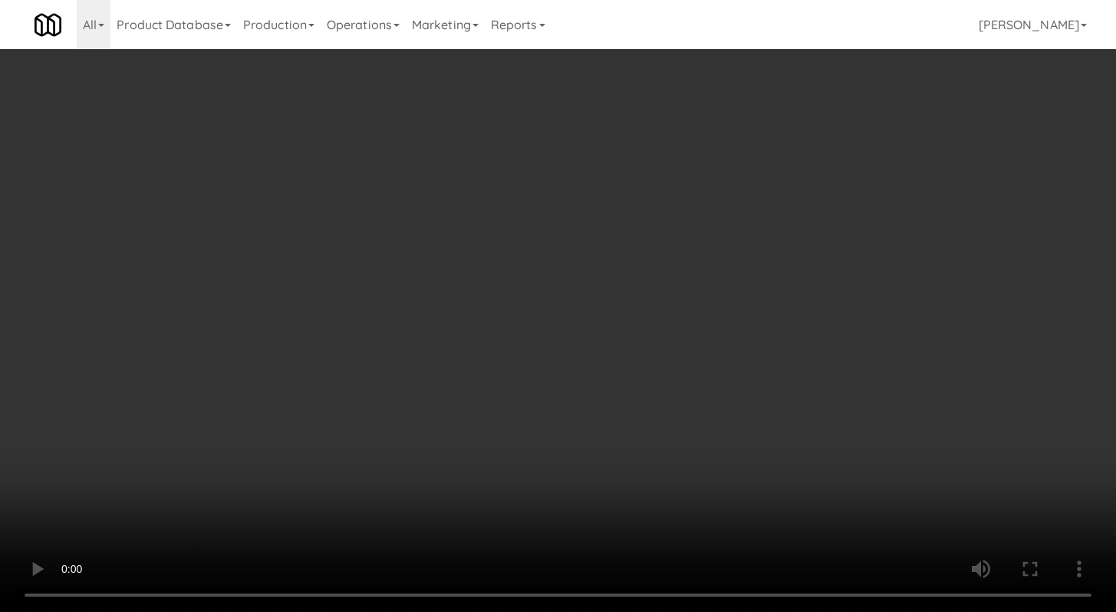
scroll to position [1565, 0]
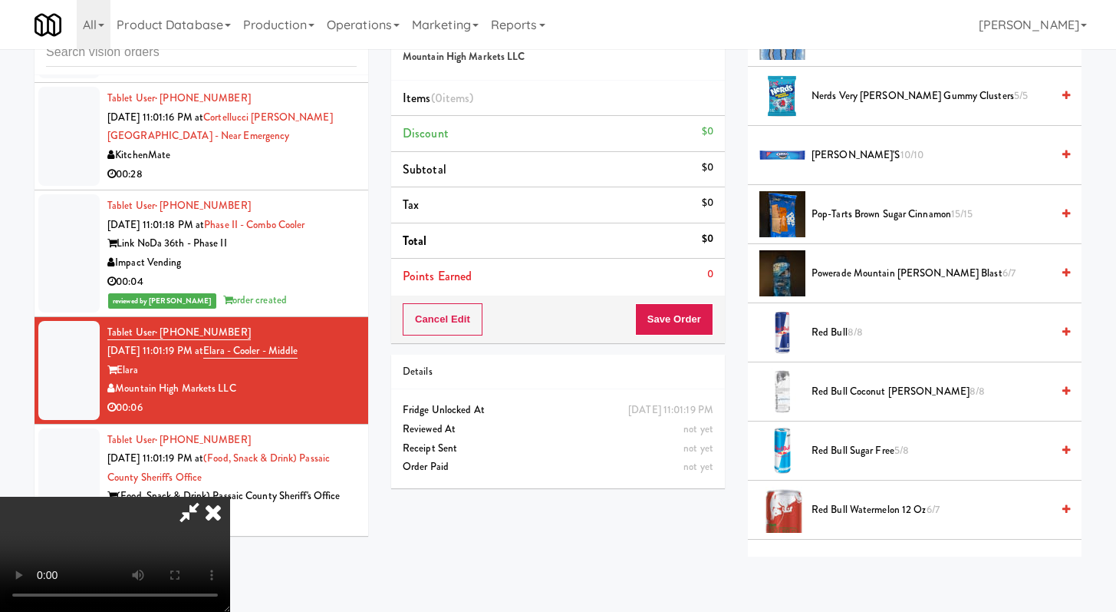
click at [839, 272] on span "Powerade Mountain [PERSON_NAME] Blast 6/7" at bounding box center [931, 273] width 239 height 19
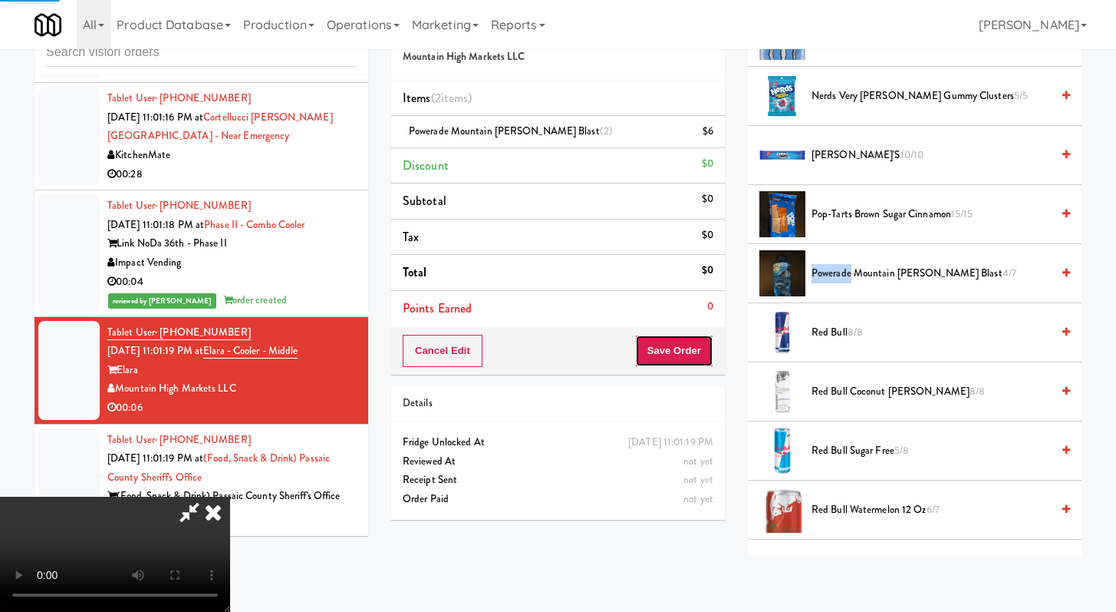
click at [704, 353] on button "Save Order" at bounding box center [674, 351] width 78 height 32
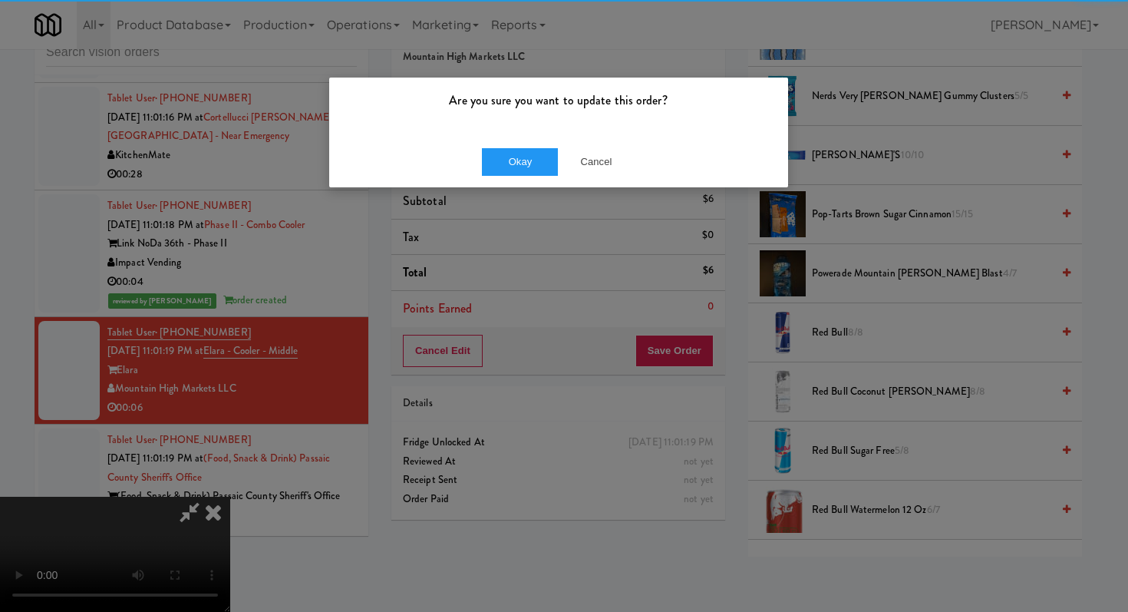
click at [546, 137] on div "Okay Cancel" at bounding box center [558, 161] width 459 height 51
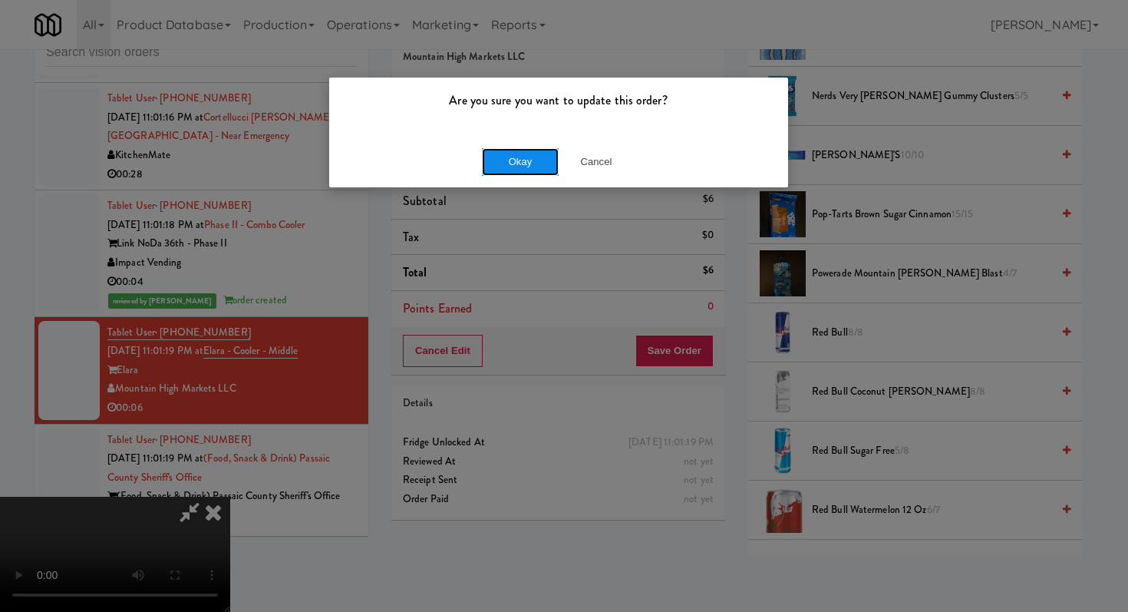
click at [527, 161] on button "Okay" at bounding box center [520, 162] width 77 height 28
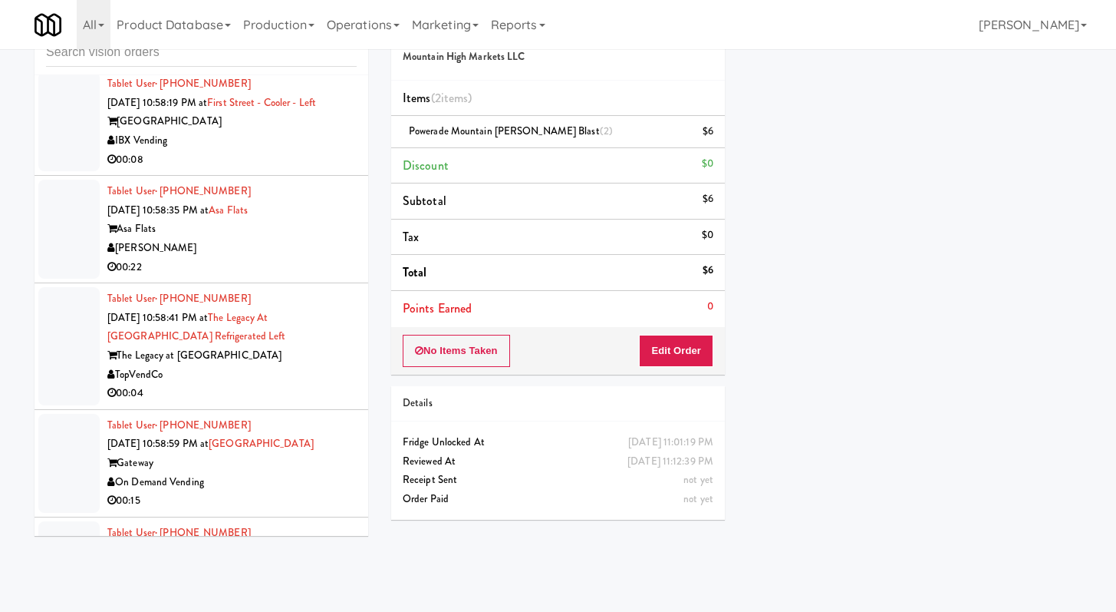
scroll to position [0, 0]
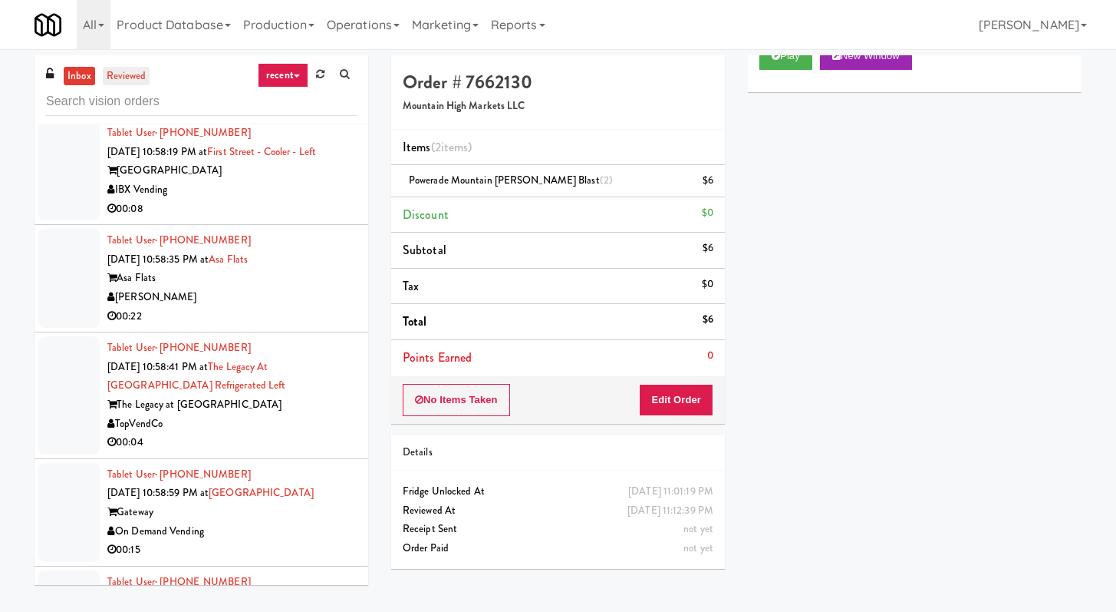
click at [137, 81] on link "reviewed" at bounding box center [127, 76] width 48 height 19
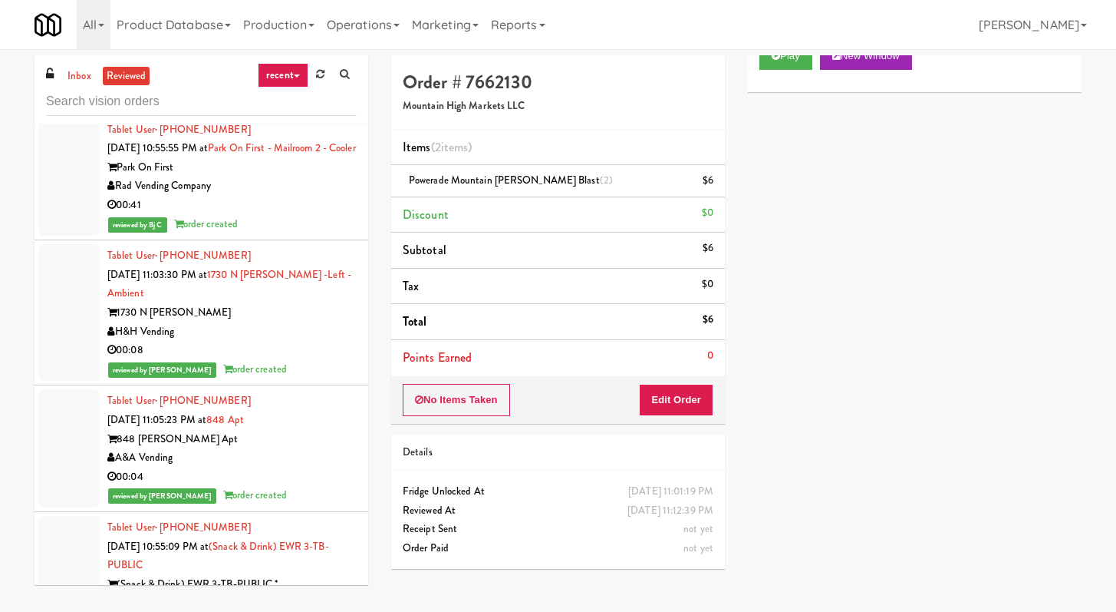
scroll to position [2974, 0]
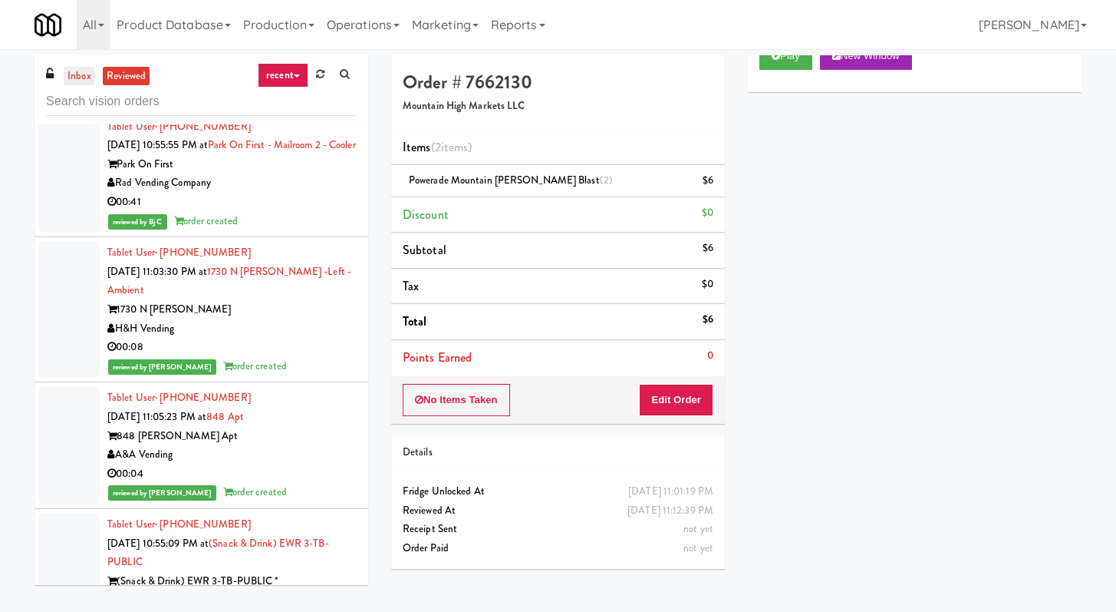
click at [77, 67] on link "inbox" at bounding box center [79, 76] width 31 height 19
